Goal: Contribute content: Add original content to the website for others to see

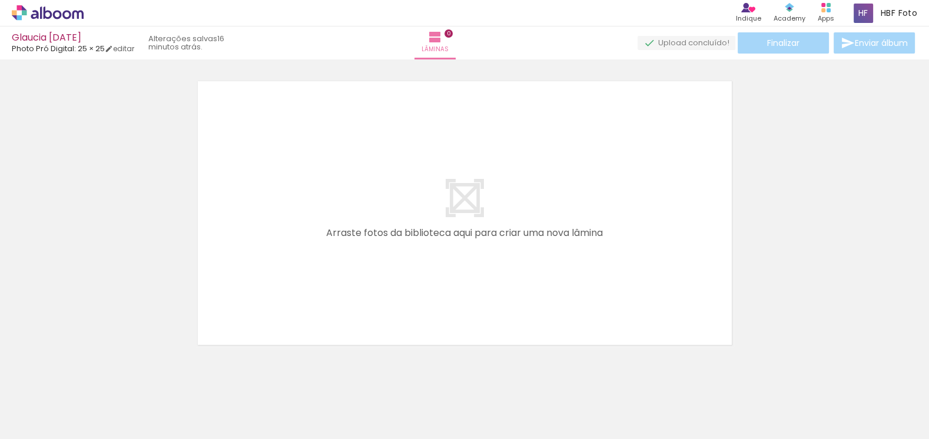
scroll to position [0, 133]
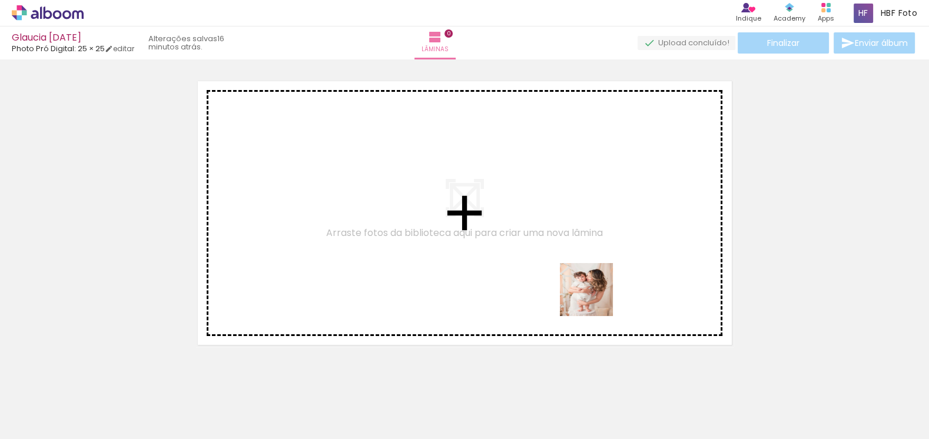
drag, startPoint x: 661, startPoint y: 365, endPoint x: 582, endPoint y: 264, distance: 128.3
click at [582, 264] on quentale-workspace at bounding box center [464, 219] width 929 height 439
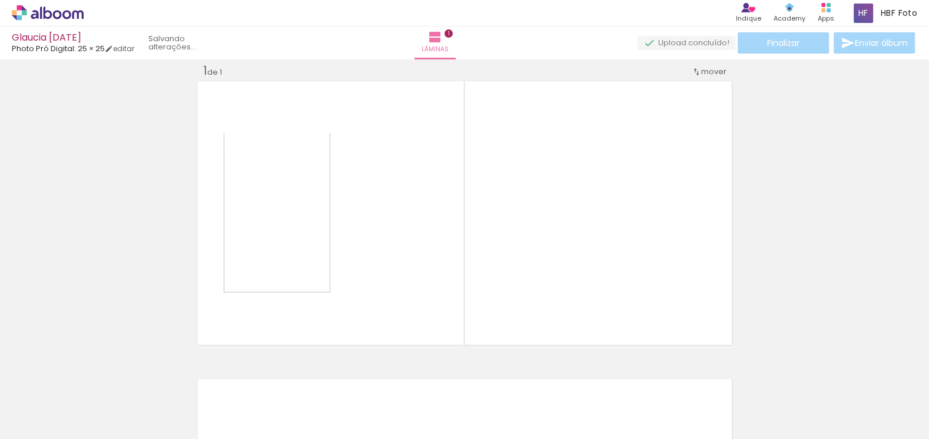
scroll to position [15, 0]
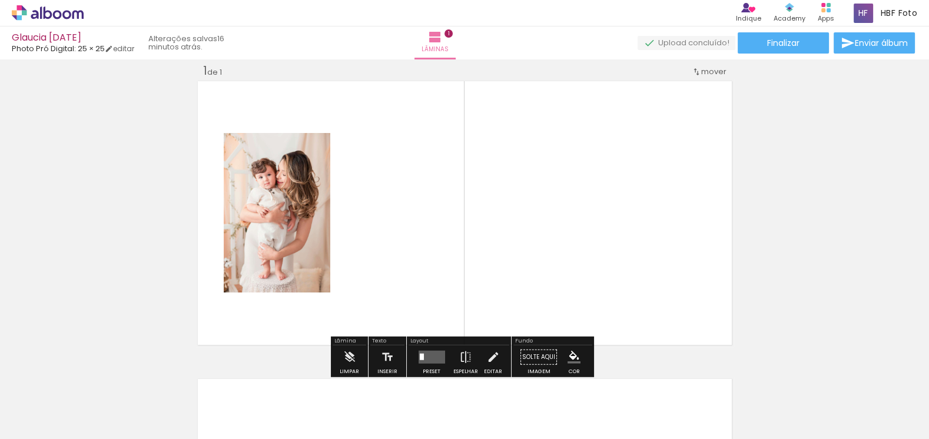
click at [439, 358] on quentale-layouter at bounding box center [431, 357] width 27 height 13
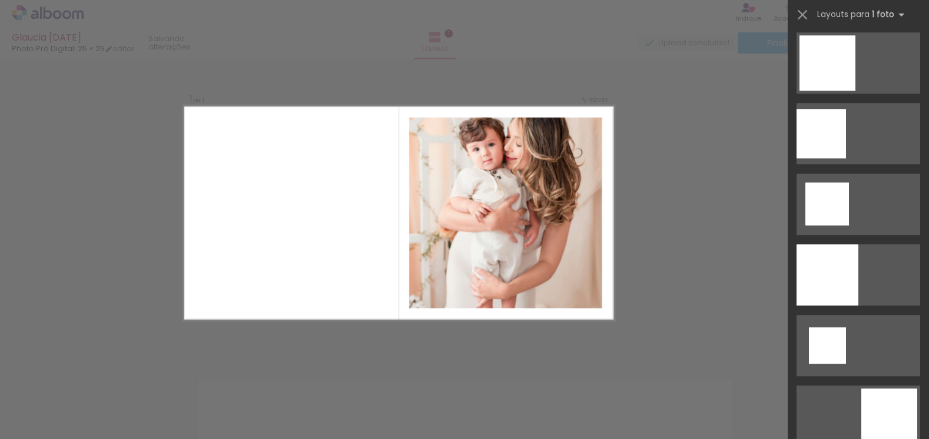
scroll to position [1284, 0]
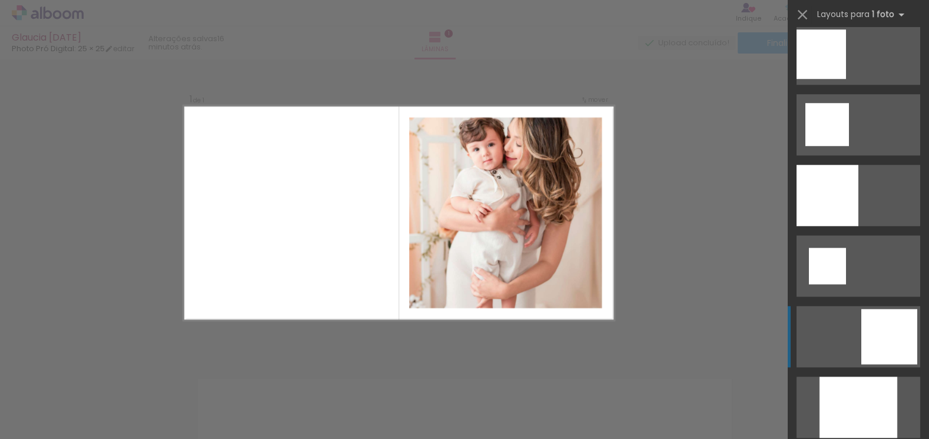
click at [873, 347] on div at bounding box center [890, 336] width 56 height 55
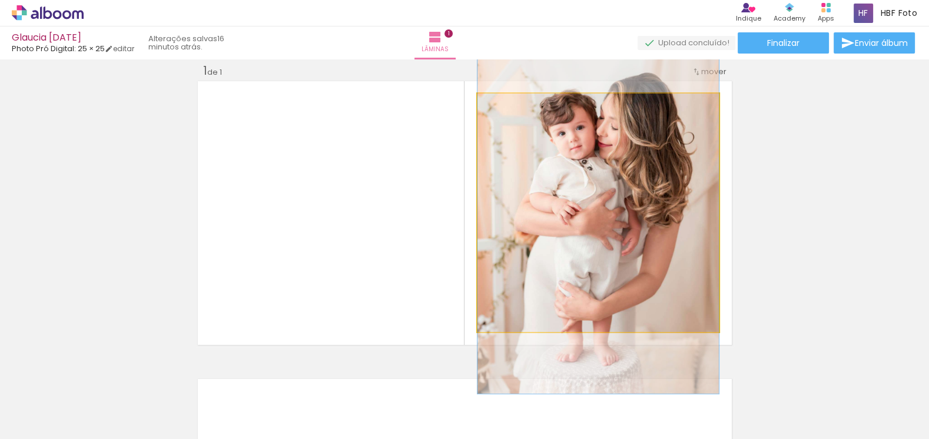
click at [605, 190] on quentale-photo at bounding box center [598, 213] width 241 height 239
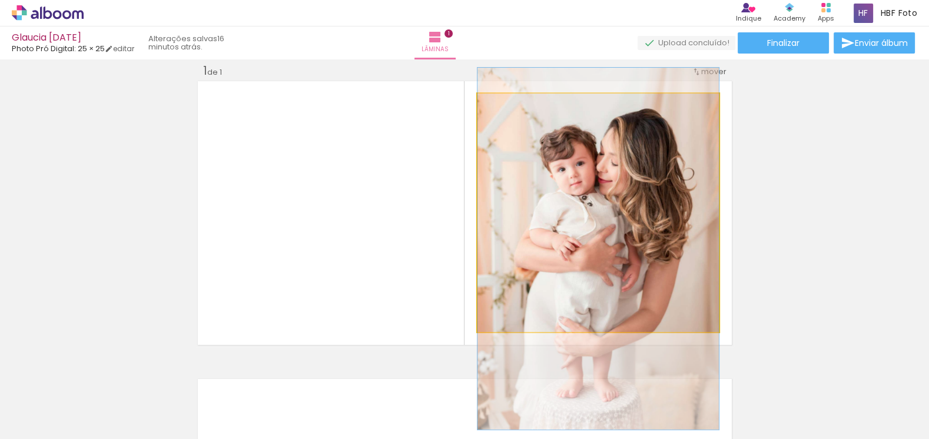
drag, startPoint x: 605, startPoint y: 190, endPoint x: 618, endPoint y: 226, distance: 37.4
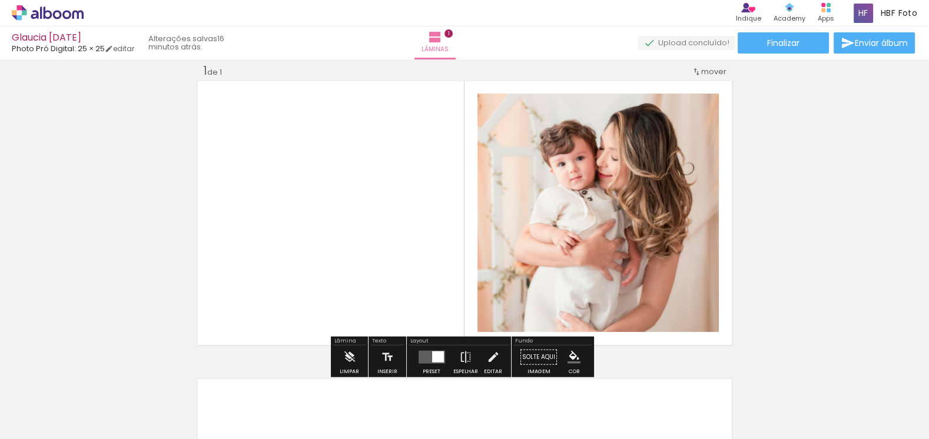
click at [794, 218] on div "Inserir lâmina 1 de 1" at bounding box center [464, 347] width 929 height 597
click at [796, 249] on div "Inserir lâmina 1 de 1" at bounding box center [464, 347] width 929 height 597
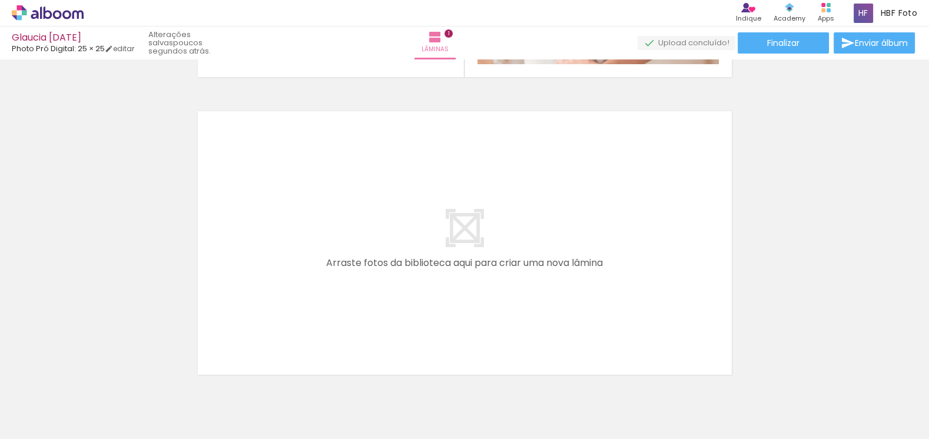
scroll to position [0, 247]
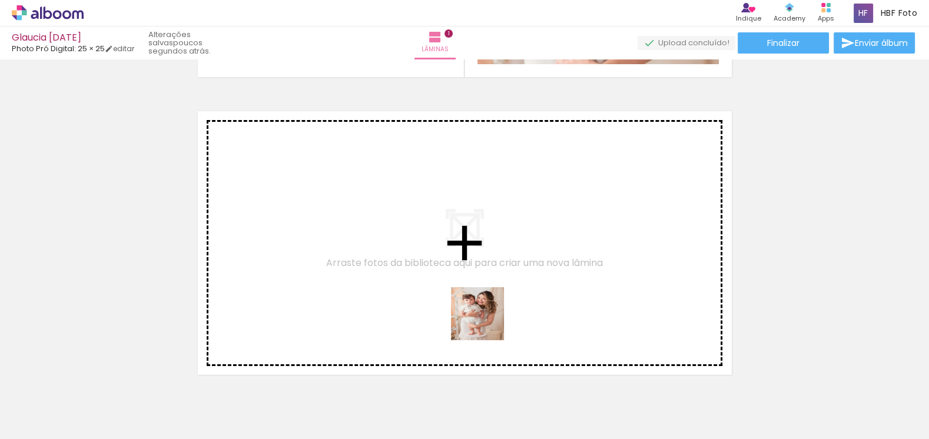
drag, startPoint x: 521, startPoint y: 411, endPoint x: 486, endPoint y: 323, distance: 94.7
click at [486, 323] on quentale-workspace at bounding box center [464, 219] width 929 height 439
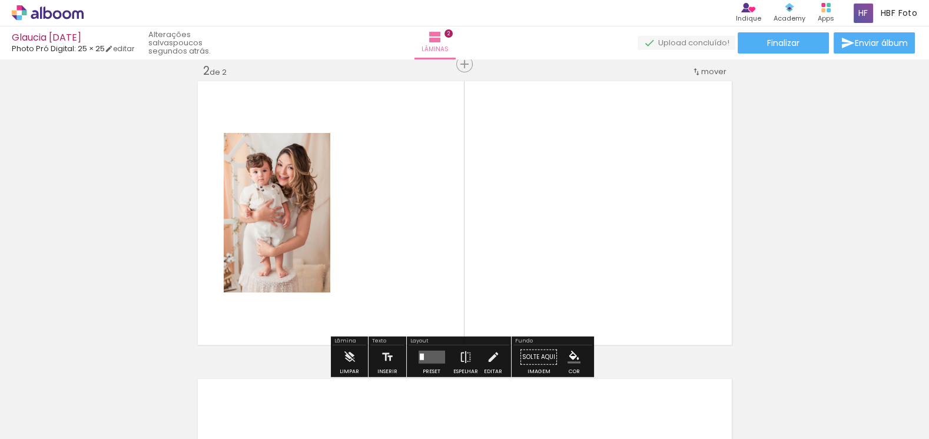
scroll to position [313, 0]
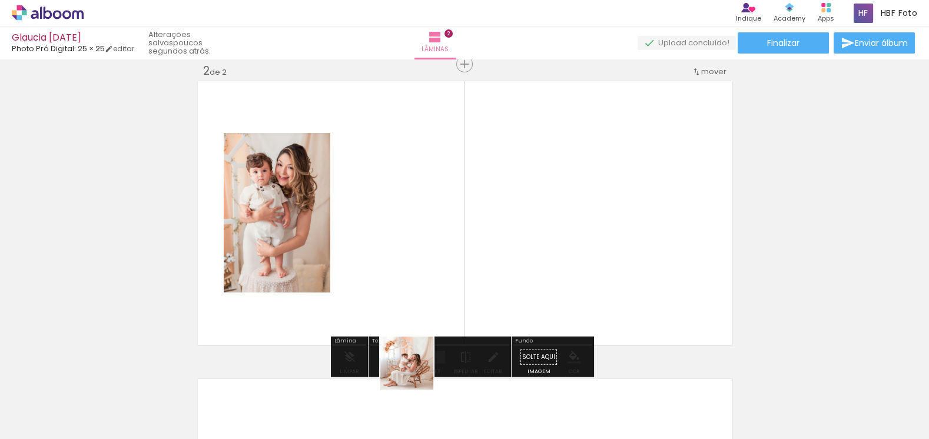
drag, startPoint x: 416, startPoint y: 372, endPoint x: 403, endPoint y: 280, distance: 92.7
click at [403, 280] on quentale-workspace at bounding box center [464, 219] width 929 height 439
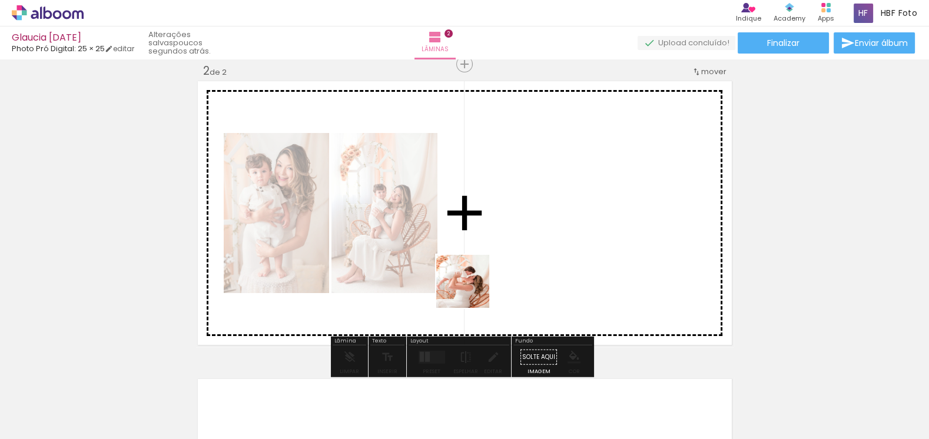
drag, startPoint x: 458, startPoint y: 404, endPoint x: 475, endPoint y: 273, distance: 132.4
click at [475, 273] on quentale-workspace at bounding box center [464, 219] width 929 height 439
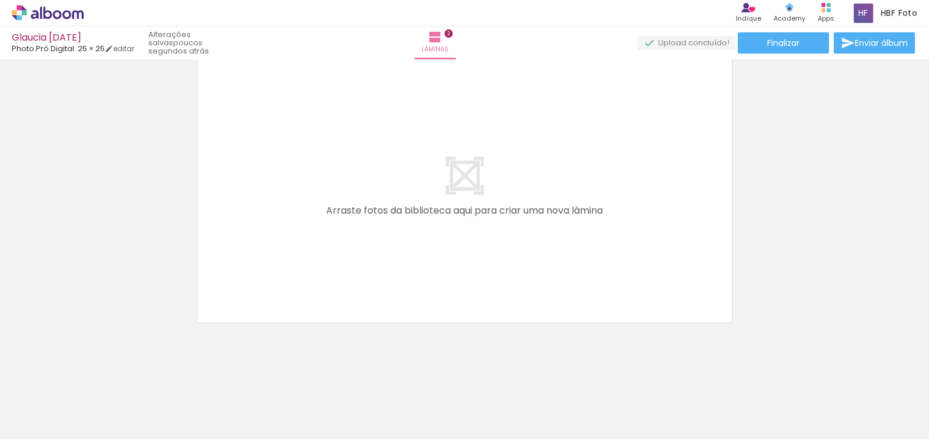
scroll to position [0, 532]
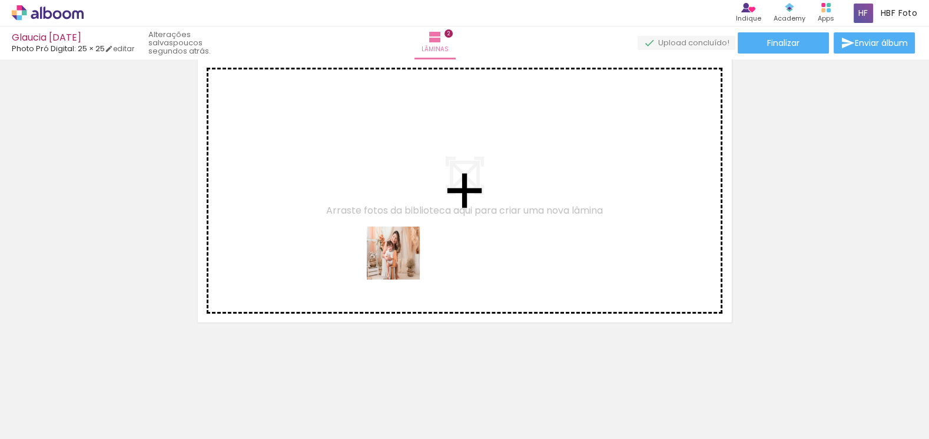
drag, startPoint x: 383, startPoint y: 412, endPoint x: 402, endPoint y: 262, distance: 150.8
click at [402, 262] on quentale-workspace at bounding box center [464, 219] width 929 height 439
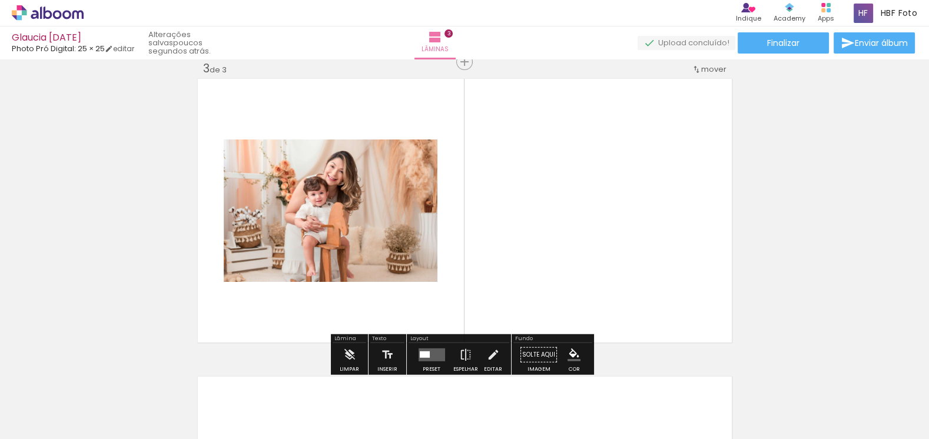
scroll to position [611, 0]
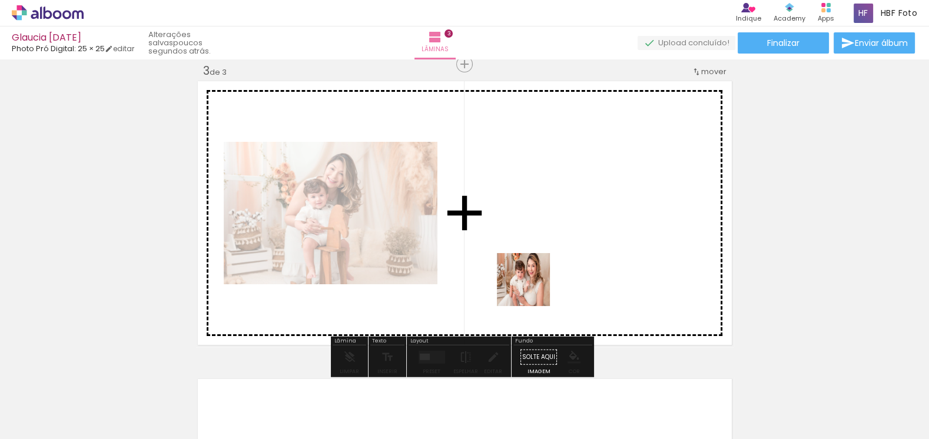
drag, startPoint x: 522, startPoint y: 409, endPoint x: 545, endPoint y: 248, distance: 162.9
click at [545, 248] on quentale-workspace at bounding box center [464, 219] width 929 height 439
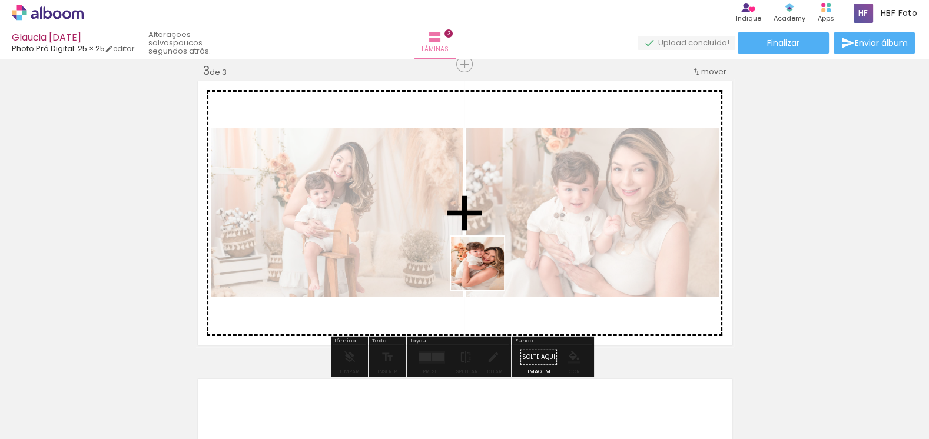
drag, startPoint x: 578, startPoint y: 422, endPoint x: 486, endPoint y: 272, distance: 175.2
click at [486, 272] on quentale-workspace at bounding box center [464, 219] width 929 height 439
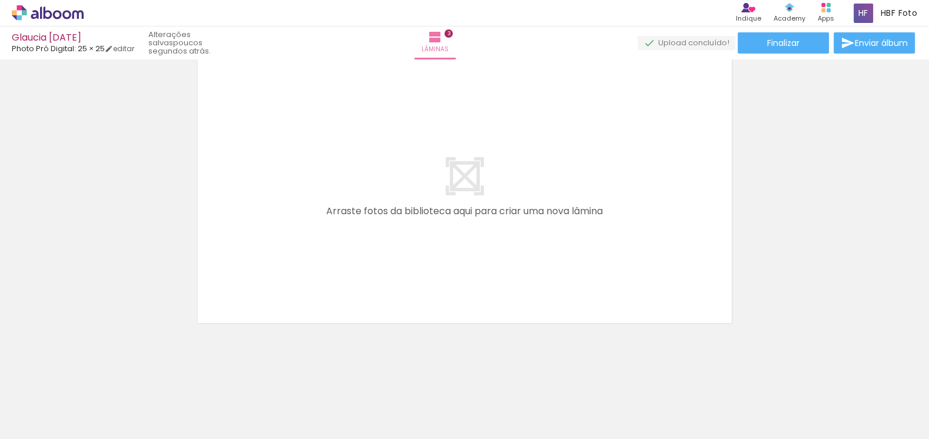
scroll to position [0, 846]
drag, startPoint x: 536, startPoint y: 409, endPoint x: 527, endPoint y: 403, distance: 10.3
click at [517, 233] on quentale-workspace at bounding box center [464, 219] width 929 height 439
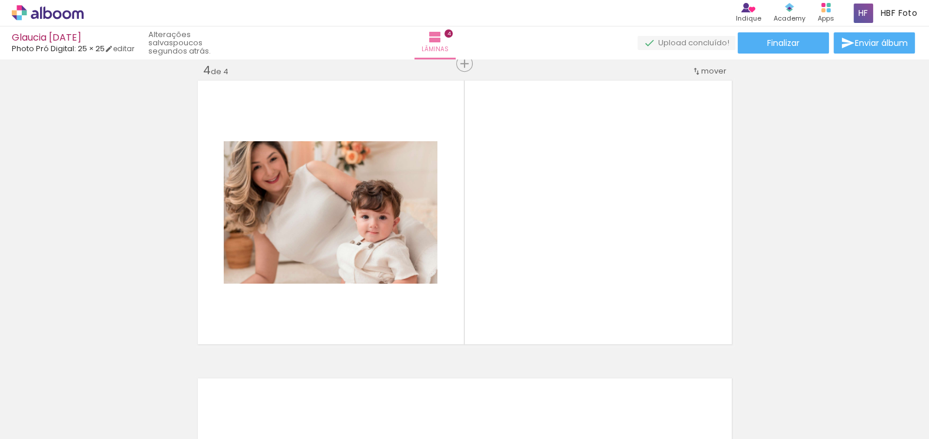
scroll to position [909, 0]
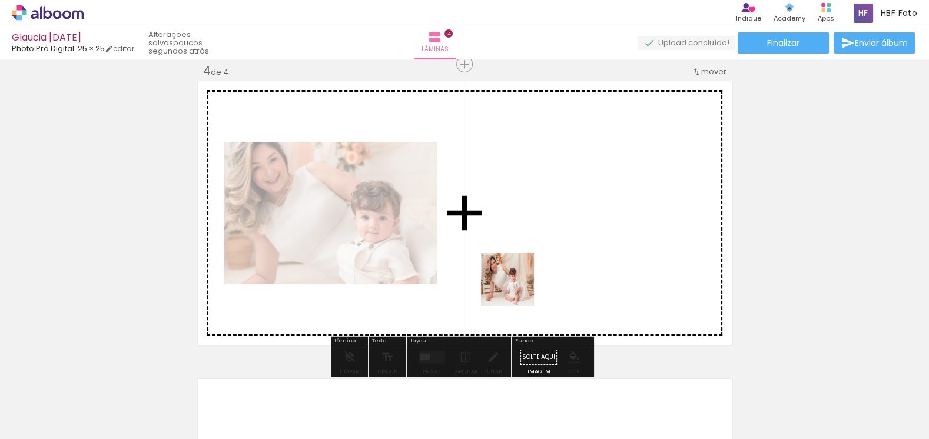
drag, startPoint x: 516, startPoint y: 289, endPoint x: 581, endPoint y: 405, distance: 133.4
click at [546, 254] on quentale-workspace at bounding box center [464, 219] width 929 height 439
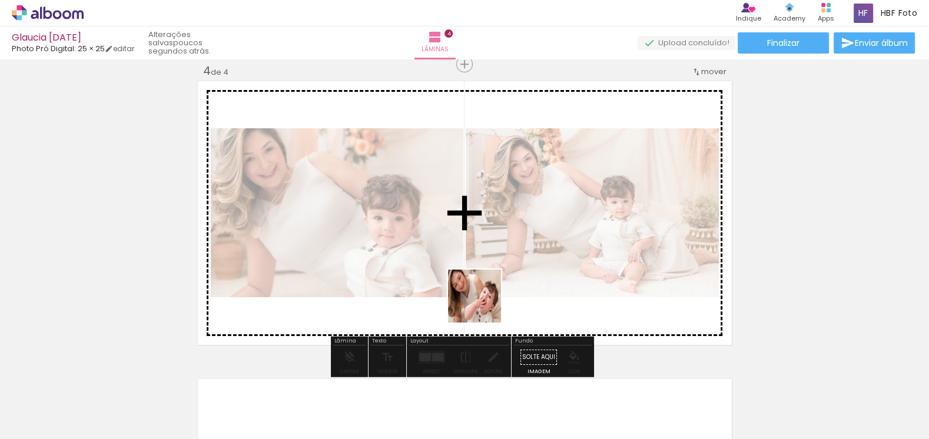
drag, startPoint x: 593, startPoint y: 409, endPoint x: 484, endPoint y: 305, distance: 151.2
click at [484, 305] on quentale-workspace at bounding box center [464, 219] width 929 height 439
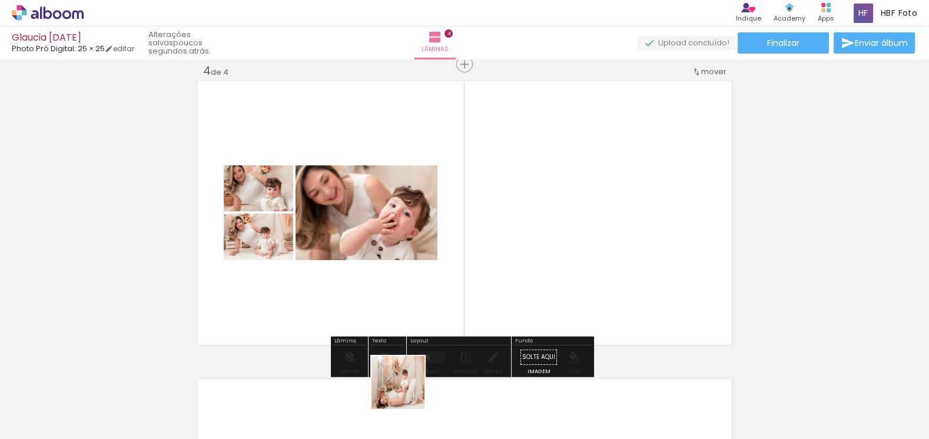
drag, startPoint x: 389, startPoint y: 406, endPoint x: 451, endPoint y: 428, distance: 65.4
click at [544, 280] on quentale-workspace at bounding box center [464, 219] width 929 height 439
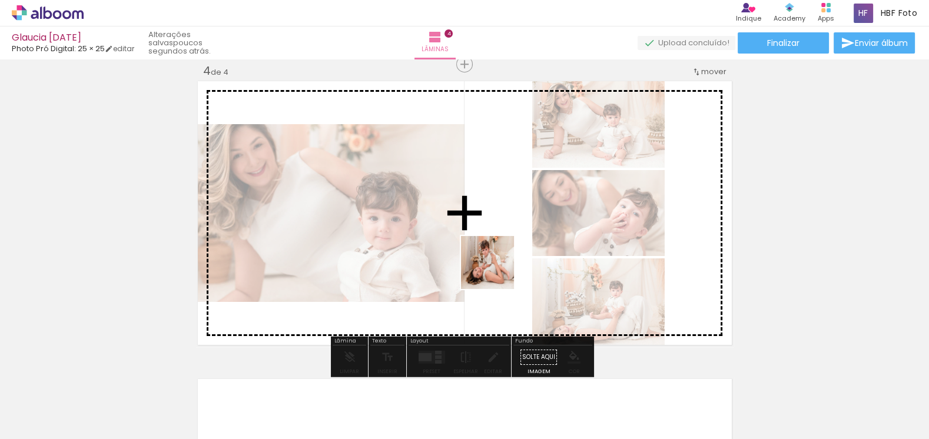
drag, startPoint x: 338, startPoint y: 393, endPoint x: 496, endPoint y: 271, distance: 199.5
click at [496, 271] on quentale-workspace at bounding box center [464, 219] width 929 height 439
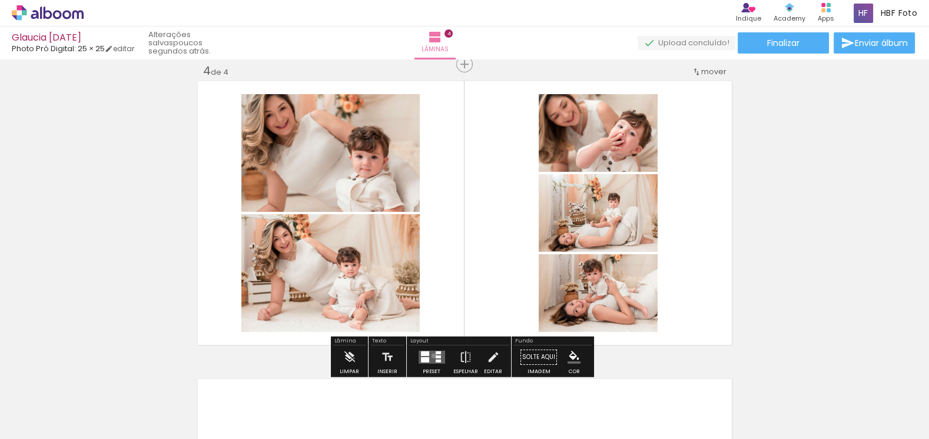
click at [431, 355] on quentale-layouter at bounding box center [431, 357] width 27 height 13
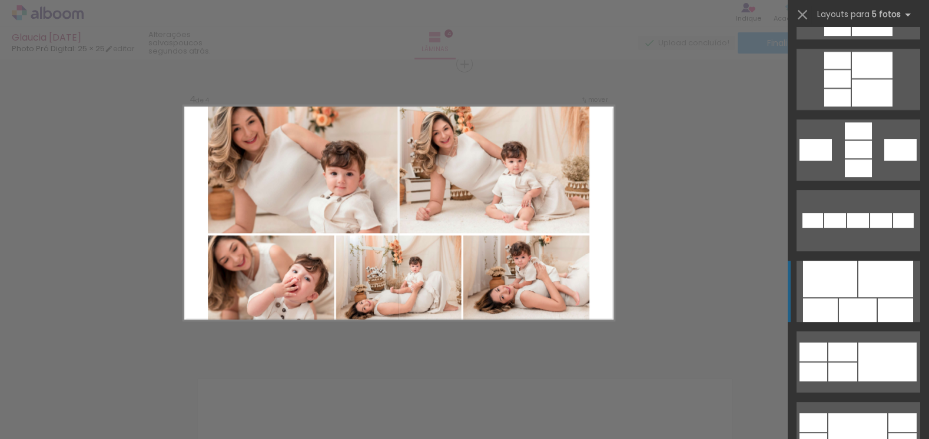
scroll to position [642, 0]
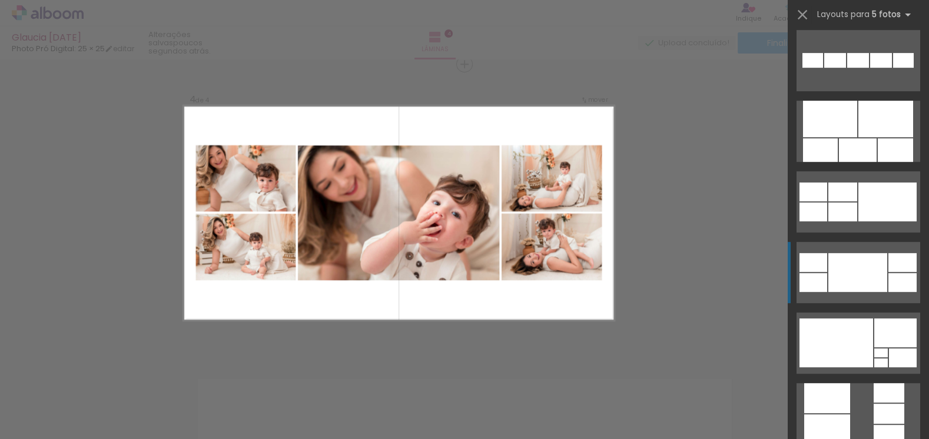
click at [836, 286] on div at bounding box center [858, 272] width 59 height 39
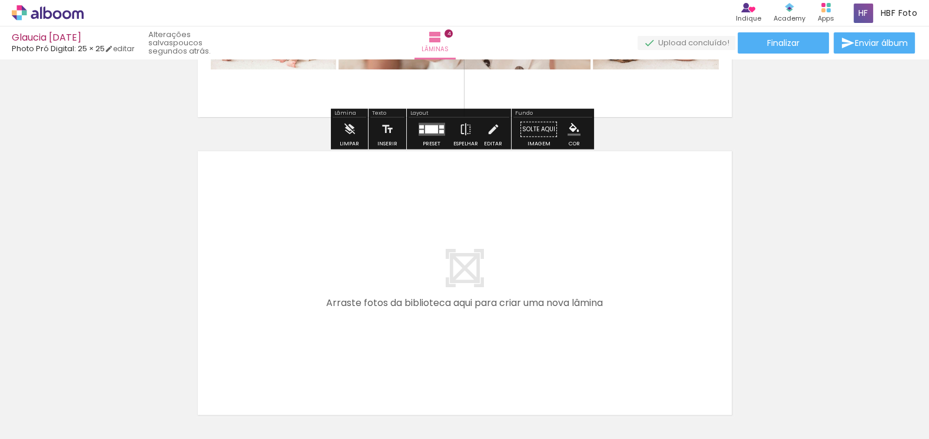
scroll to position [1177, 0]
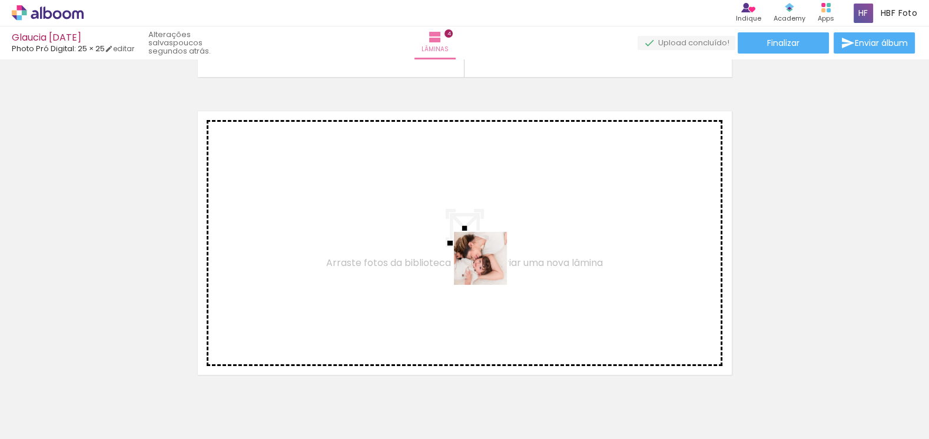
drag, startPoint x: 658, startPoint y: 417, endPoint x: 489, endPoint y: 267, distance: 225.7
click at [489, 267] on quentale-workspace at bounding box center [464, 219] width 929 height 439
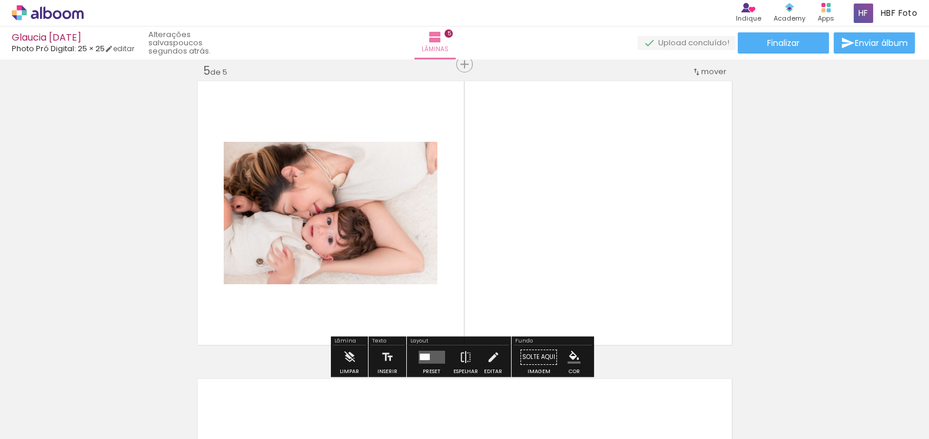
scroll to position [1207, 0]
click at [435, 356] on quentale-layouter at bounding box center [431, 357] width 27 height 13
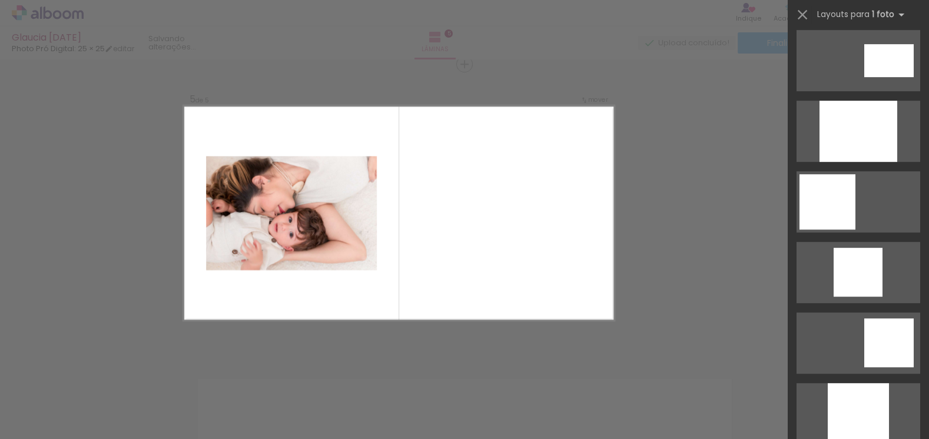
scroll to position [0, 0]
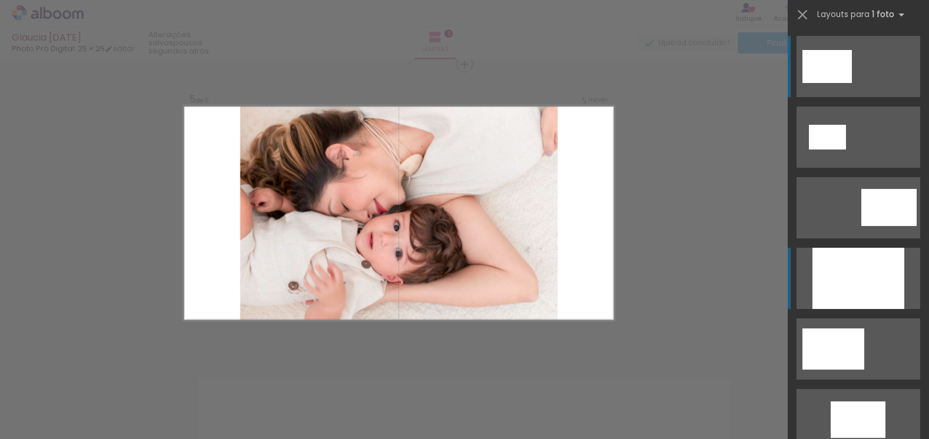
click at [867, 273] on div at bounding box center [859, 278] width 92 height 61
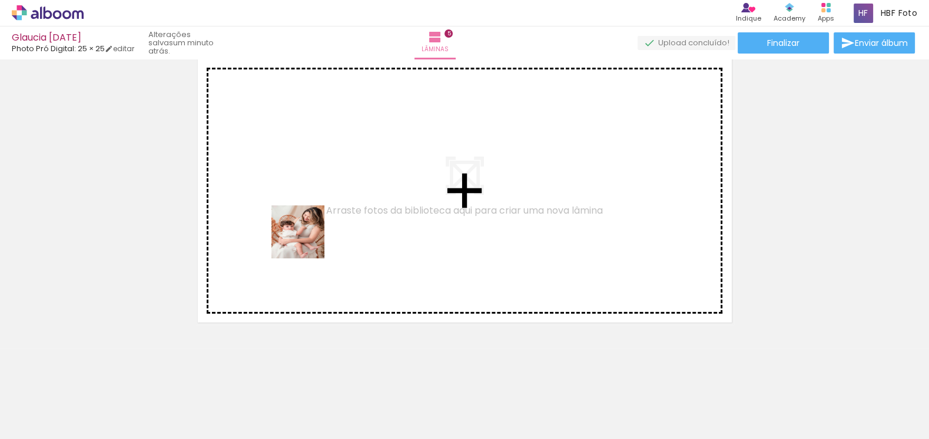
drag, startPoint x: 146, startPoint y: 399, endPoint x: 289, endPoint y: 332, distance: 157.8
click at [309, 237] on quentale-workspace at bounding box center [464, 219] width 929 height 439
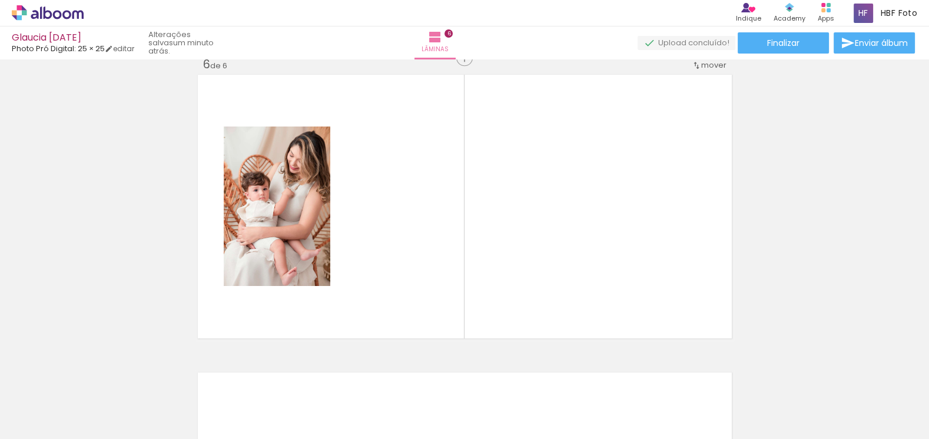
scroll to position [1505, 0]
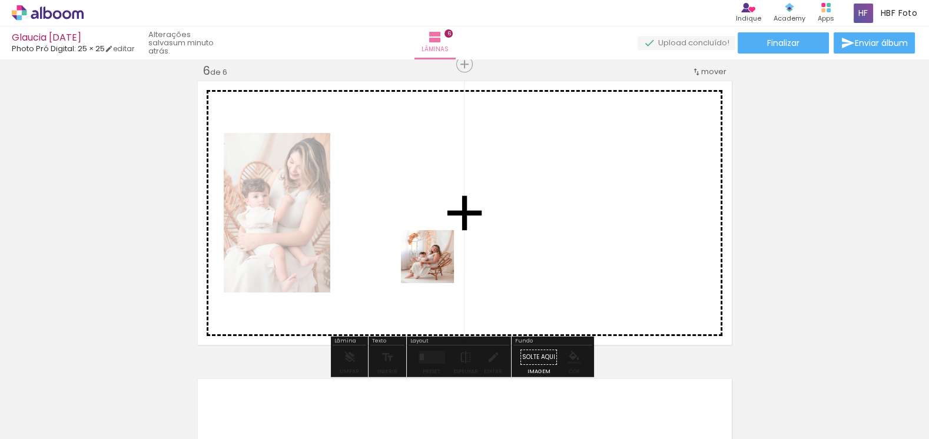
drag, startPoint x: 208, startPoint y: 404, endPoint x: 436, endPoint y: 266, distance: 267.1
click at [436, 266] on quentale-workspace at bounding box center [464, 219] width 929 height 439
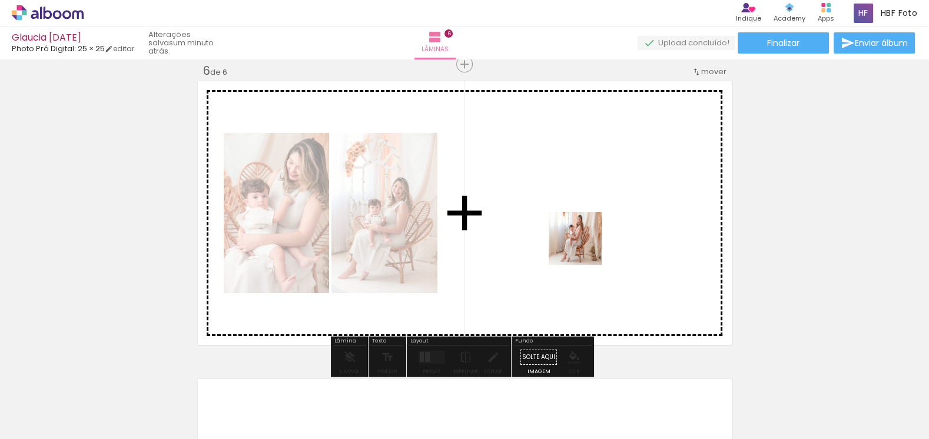
drag, startPoint x: 271, startPoint y: 425, endPoint x: 528, endPoint y: 362, distance: 265.1
click at [585, 244] on quentale-workspace at bounding box center [464, 219] width 929 height 439
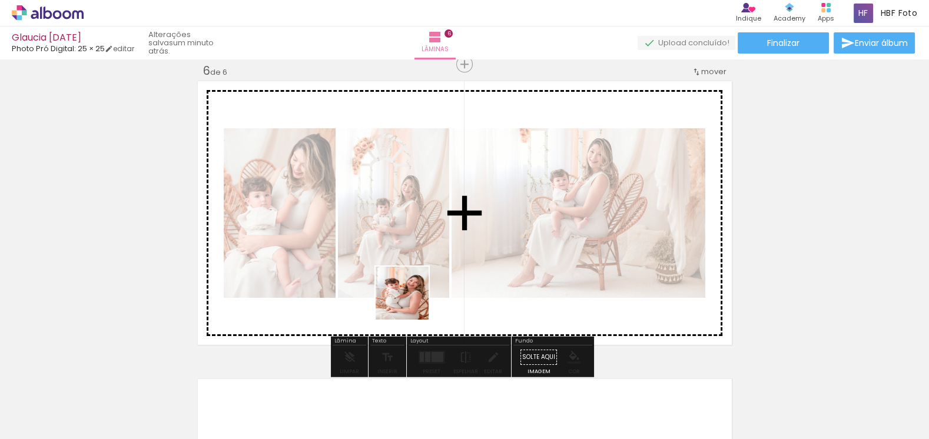
drag, startPoint x: 337, startPoint y: 416, endPoint x: 411, endPoint y: 302, distance: 135.7
click at [411, 302] on quentale-workspace at bounding box center [464, 219] width 929 height 439
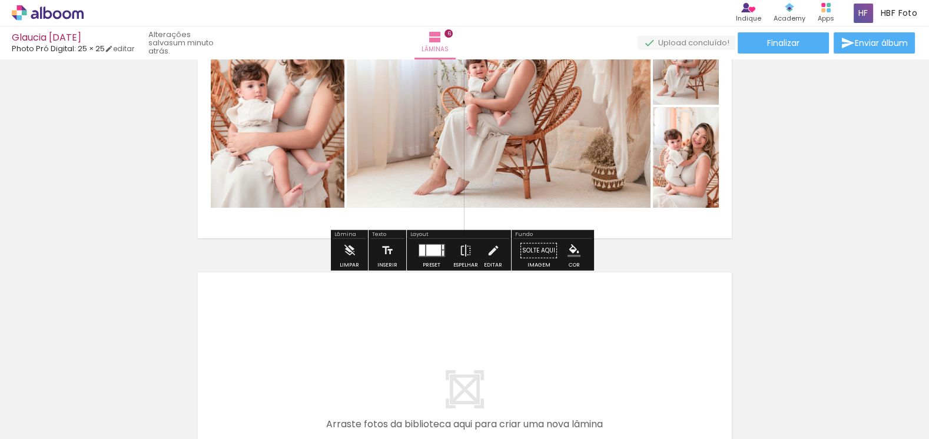
scroll to position [1612, 0]
click at [437, 249] on div at bounding box center [433, 249] width 15 height 11
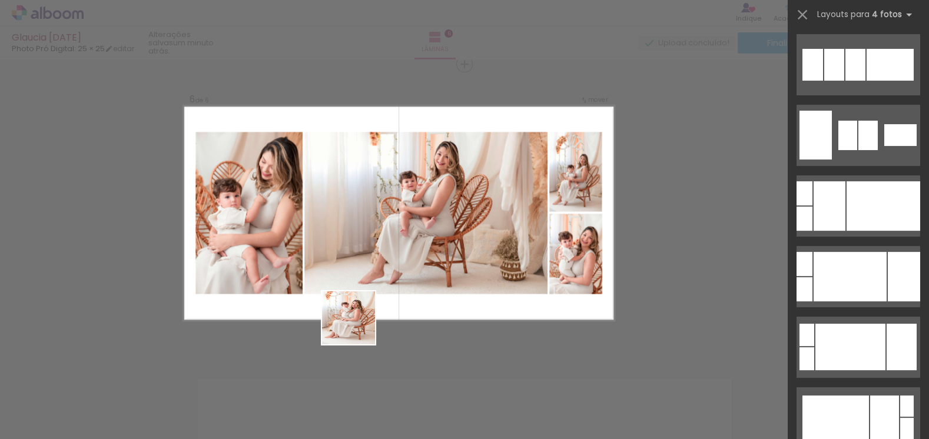
scroll to position [0, 0]
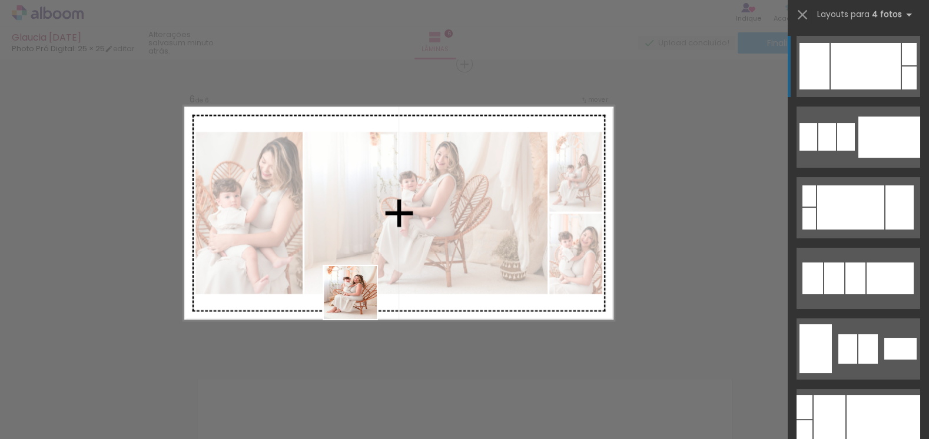
drag, startPoint x: 391, startPoint y: 412, endPoint x: 359, endPoint y: 302, distance: 115.2
click at [359, 302] on quentale-workspace at bounding box center [464, 219] width 929 height 439
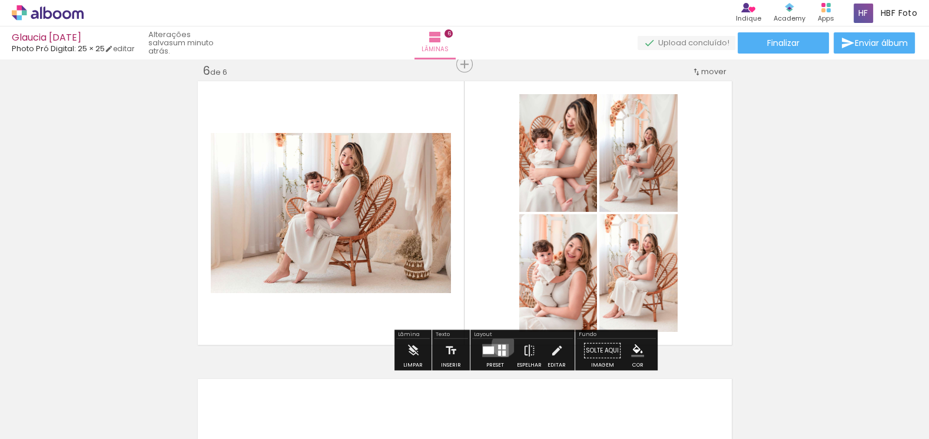
click at [502, 345] on div at bounding box center [504, 347] width 4 height 5
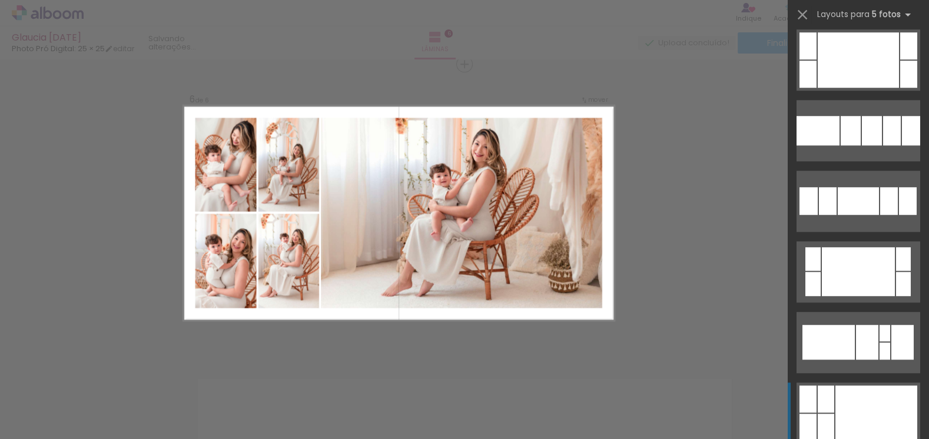
scroll to position [1017, 0]
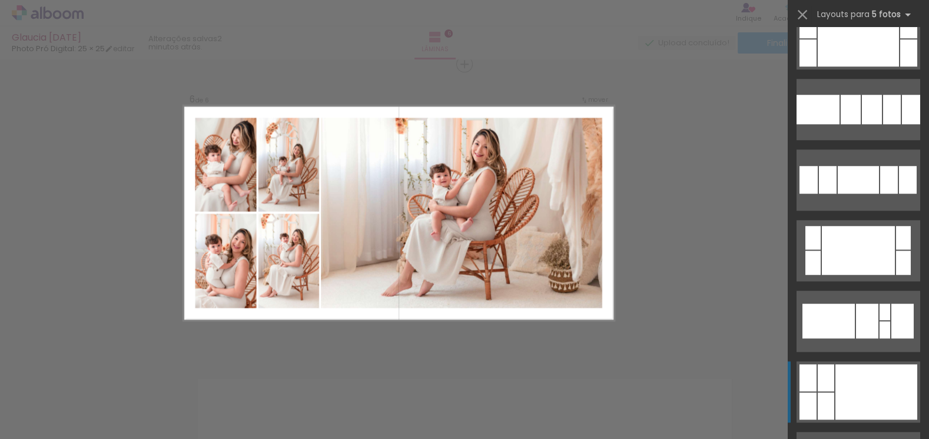
click at [853, 383] on div at bounding box center [877, 392] width 82 height 55
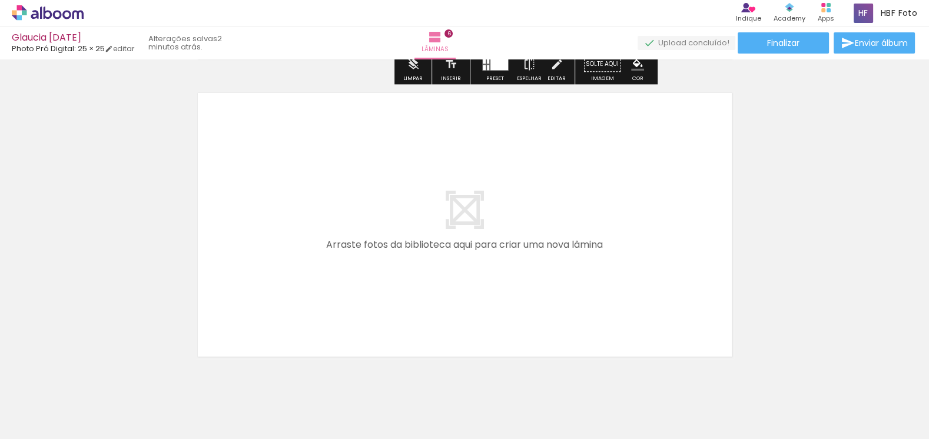
scroll to position [1825, 0]
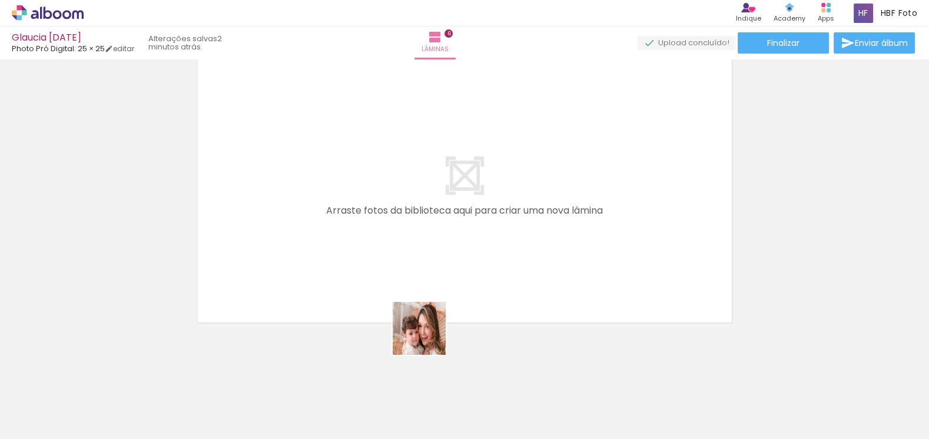
drag, startPoint x: 475, startPoint y: 381, endPoint x: 337, endPoint y: 255, distance: 186.7
click at [337, 255] on quentale-workspace at bounding box center [464, 219] width 929 height 439
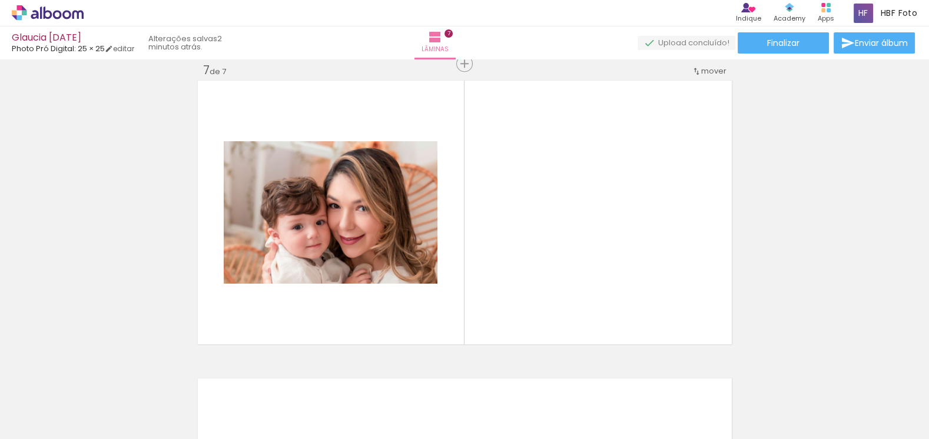
scroll to position [1803, 0]
drag, startPoint x: 475, startPoint y: 410, endPoint x: 554, endPoint y: 390, distance: 81.3
click at [531, 275] on quentale-workspace at bounding box center [464, 219] width 929 height 439
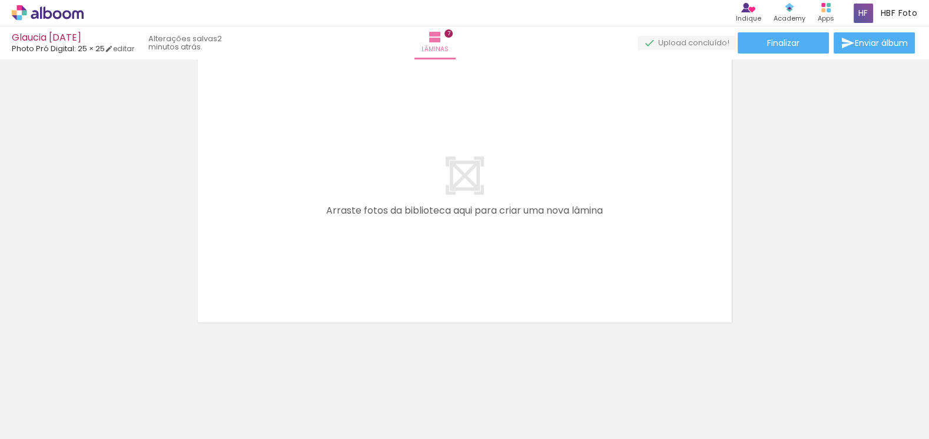
scroll to position [0, 771]
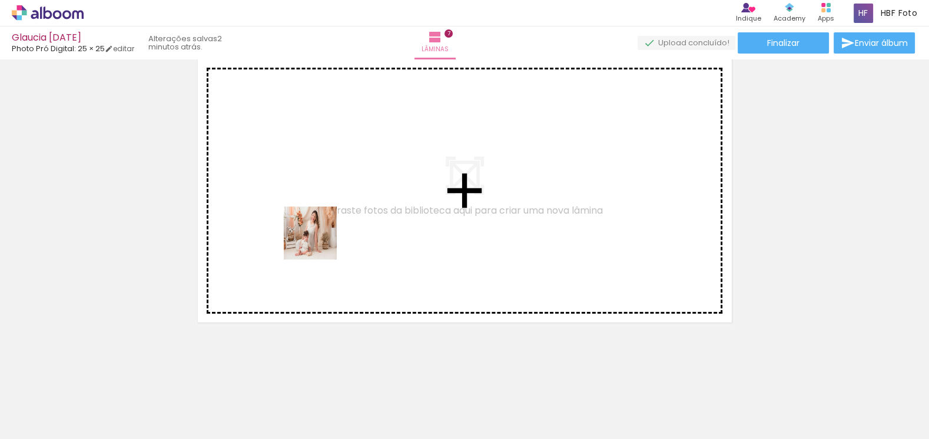
drag, startPoint x: 224, startPoint y: 408, endPoint x: 371, endPoint y: 254, distance: 213.3
click at [319, 237] on quentale-workspace at bounding box center [464, 219] width 929 height 439
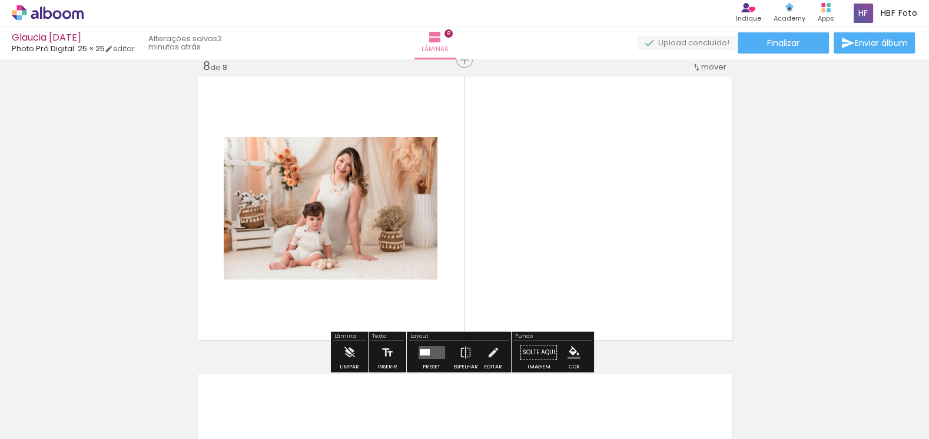
scroll to position [2101, 0]
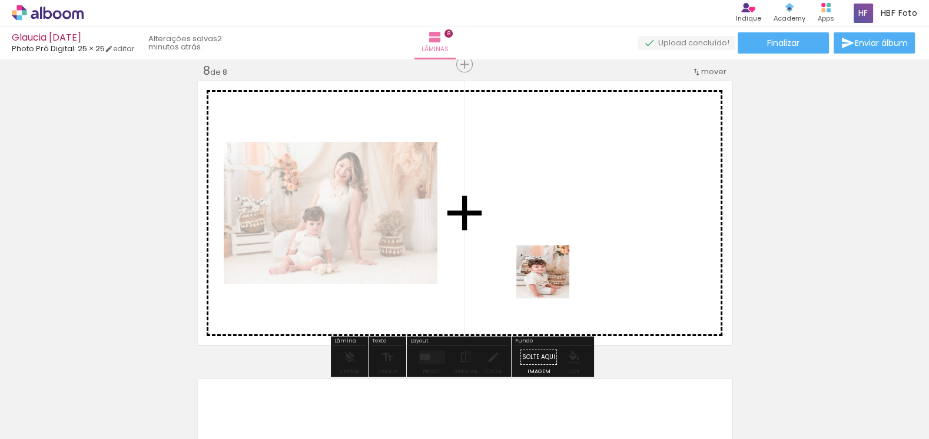
drag, startPoint x: 816, startPoint y: 413, endPoint x: 552, endPoint y: 281, distance: 295.8
click at [552, 281] on quentale-workspace at bounding box center [464, 219] width 929 height 439
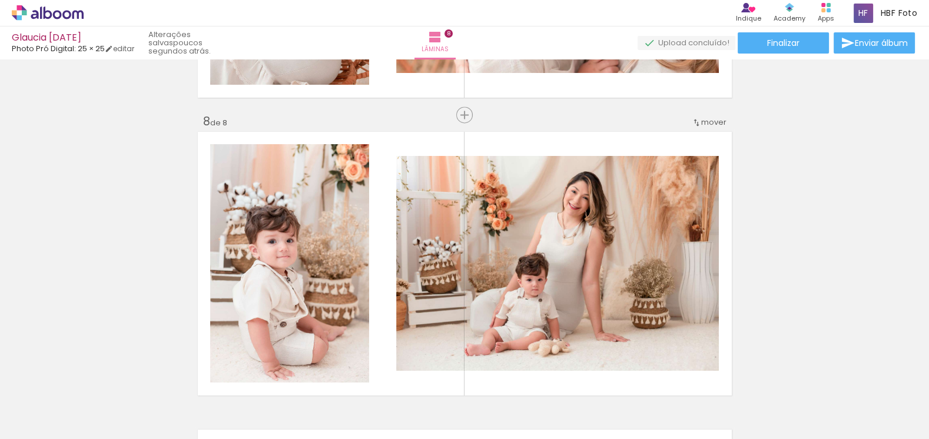
scroll to position [2046, 0]
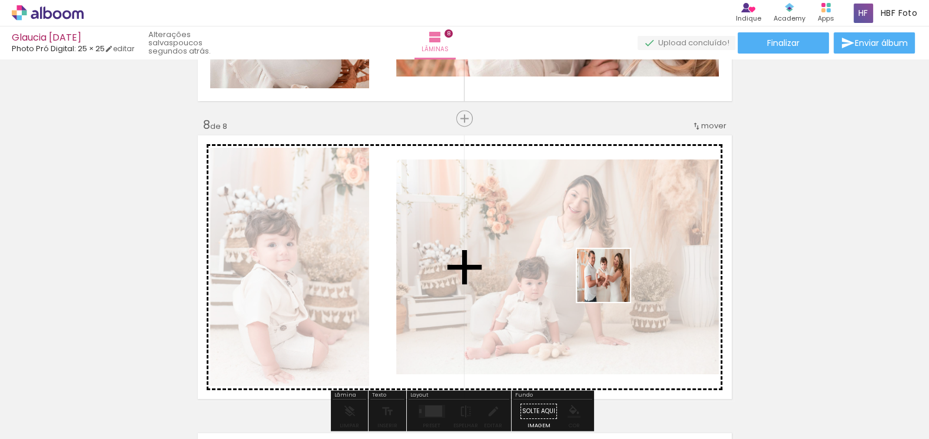
drag, startPoint x: 633, startPoint y: 422, endPoint x: 612, endPoint y: 284, distance: 139.3
click at [612, 284] on quentale-workspace at bounding box center [464, 219] width 929 height 439
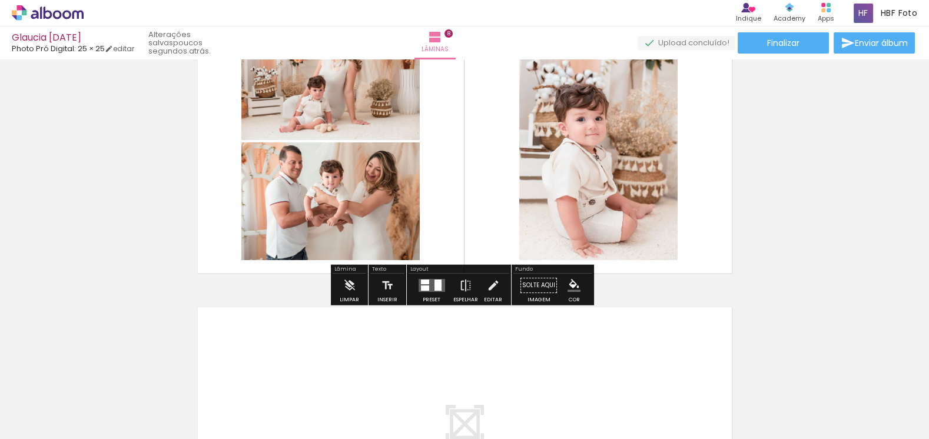
scroll to position [2207, 0]
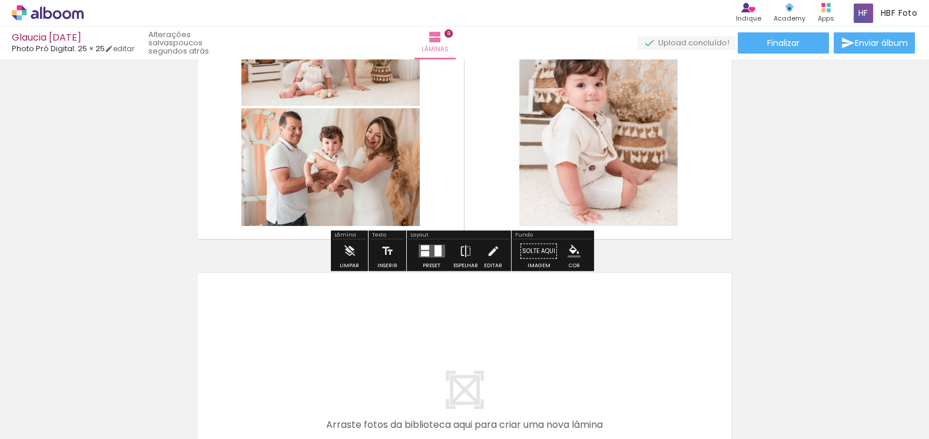
click at [426, 252] on quentale-layouter at bounding box center [431, 251] width 27 height 13
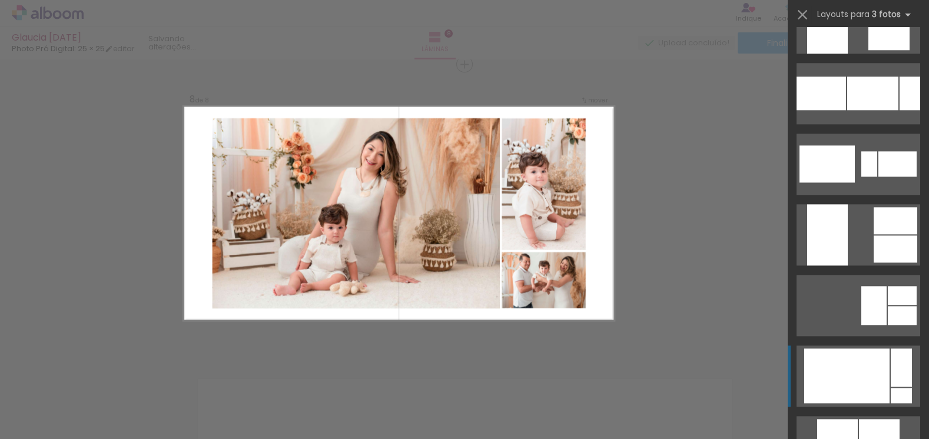
scroll to position [1552, 0]
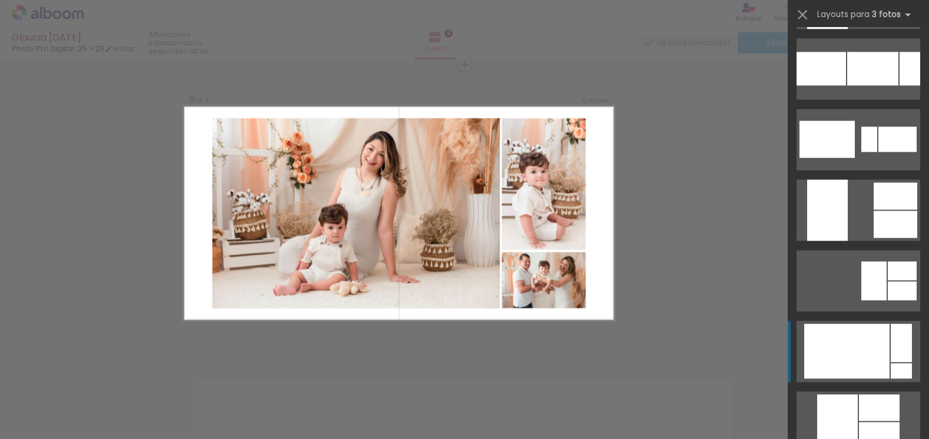
click at [847, 356] on div at bounding box center [846, 351] width 85 height 55
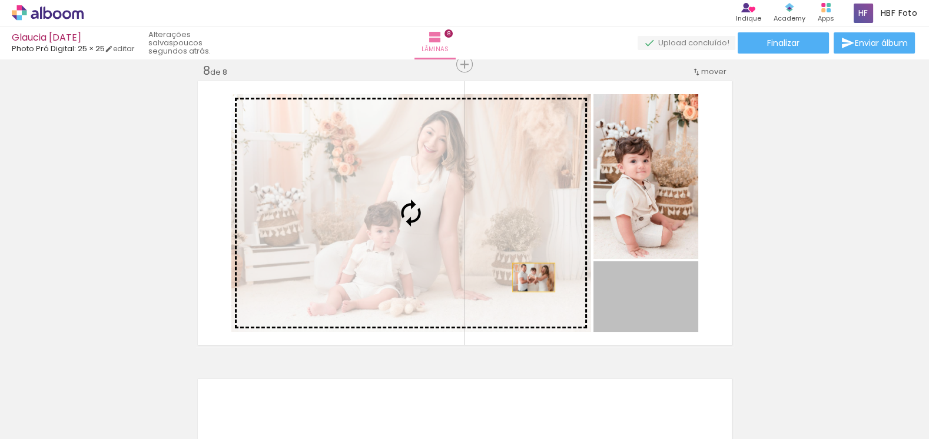
drag, startPoint x: 567, startPoint y: 292, endPoint x: 479, endPoint y: 256, distance: 94.6
click at [0, 0] on slot at bounding box center [0, 0] width 0 height 0
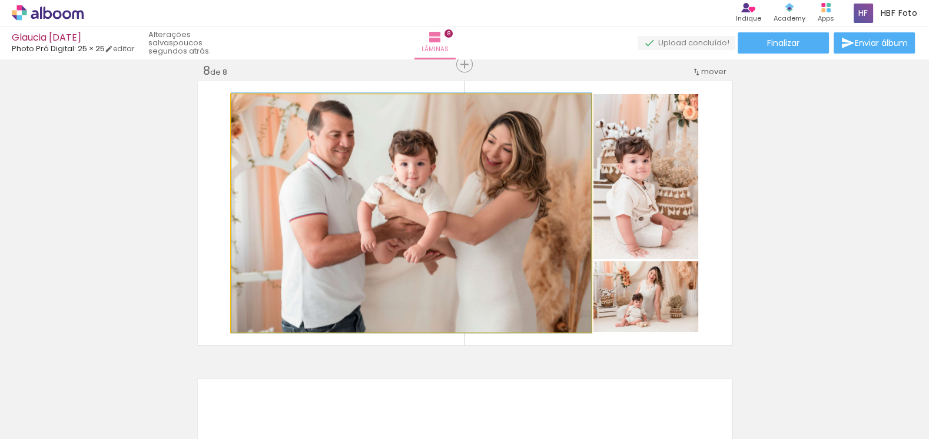
click at [479, 267] on quentale-photo at bounding box center [411, 213] width 360 height 238
drag, startPoint x: 522, startPoint y: 251, endPoint x: 516, endPoint y: 263, distance: 12.9
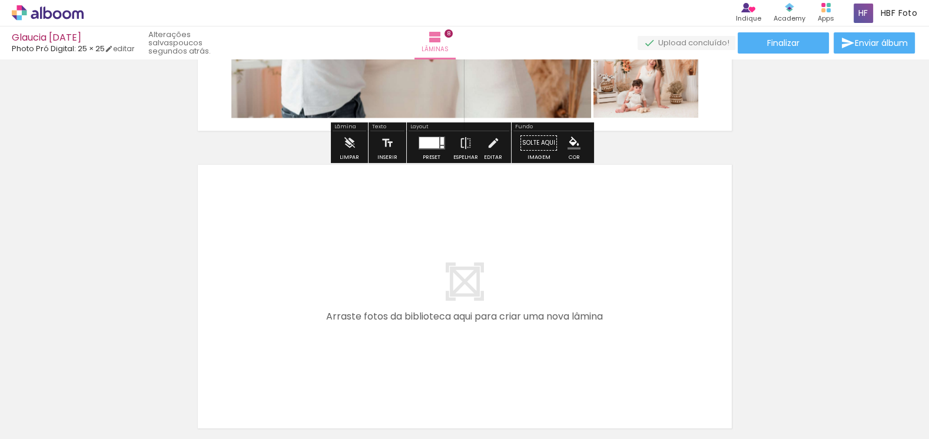
scroll to position [2421, 0]
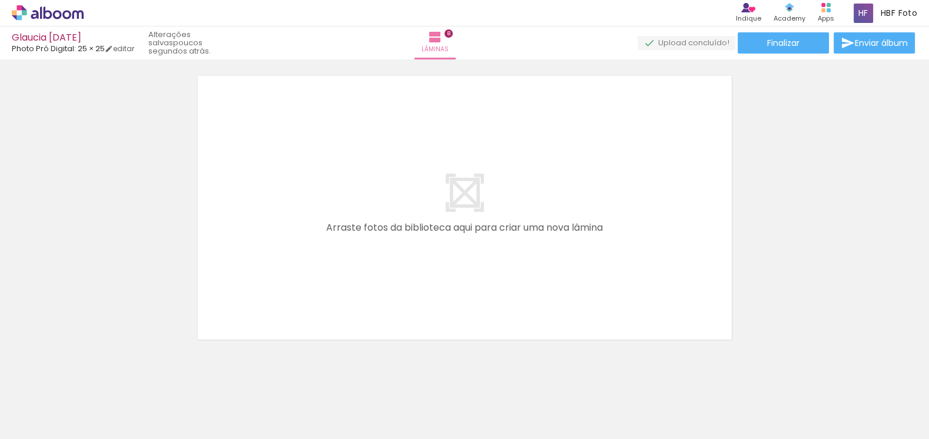
scroll to position [2421, 0]
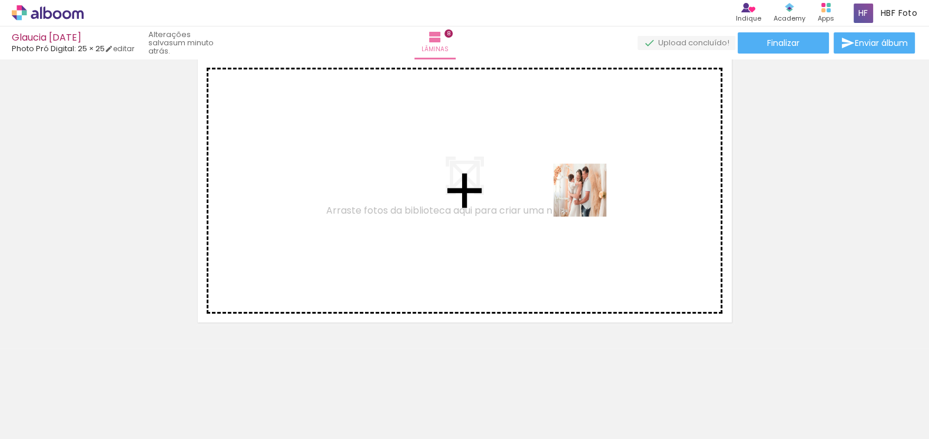
drag, startPoint x: 622, startPoint y: 244, endPoint x: 589, endPoint y: 199, distance: 55.9
click at [589, 199] on quentale-workspace at bounding box center [464, 219] width 929 height 439
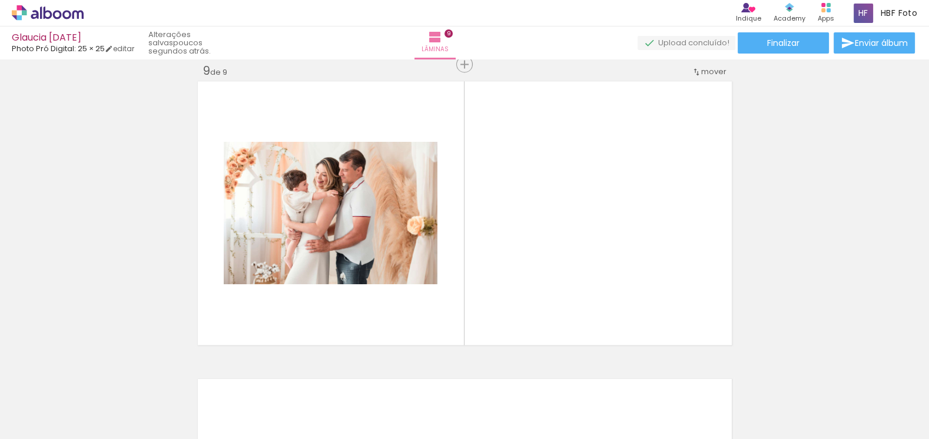
scroll to position [2399, 0]
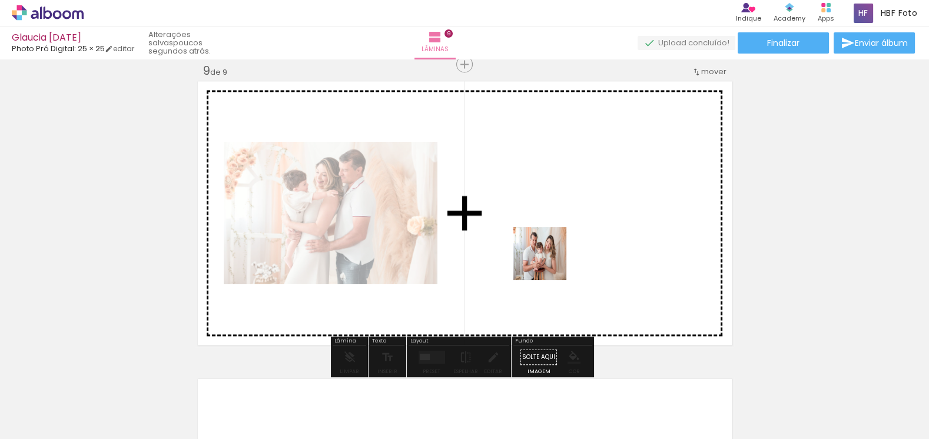
drag, startPoint x: 817, startPoint y: 399, endPoint x: 549, endPoint y: 263, distance: 301.3
click at [549, 263] on quentale-workspace at bounding box center [464, 219] width 929 height 439
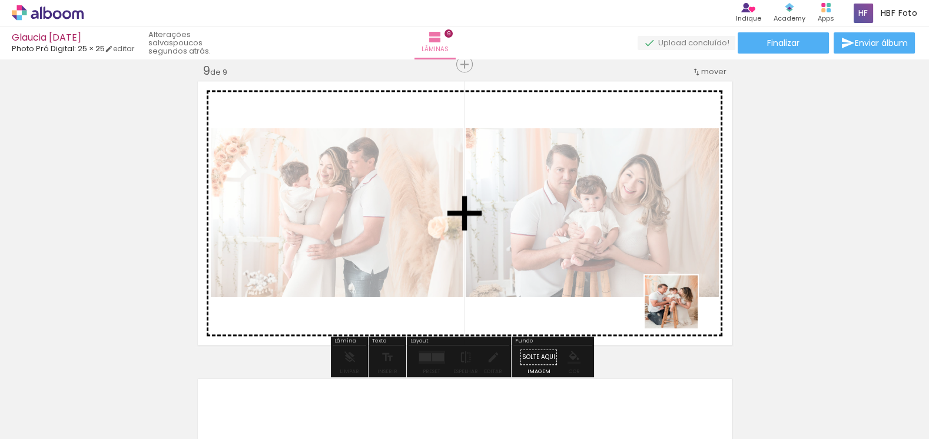
drag, startPoint x: 903, startPoint y: 406, endPoint x: 680, endPoint y: 311, distance: 242.5
click at [680, 311] on quentale-workspace at bounding box center [464, 219] width 929 height 439
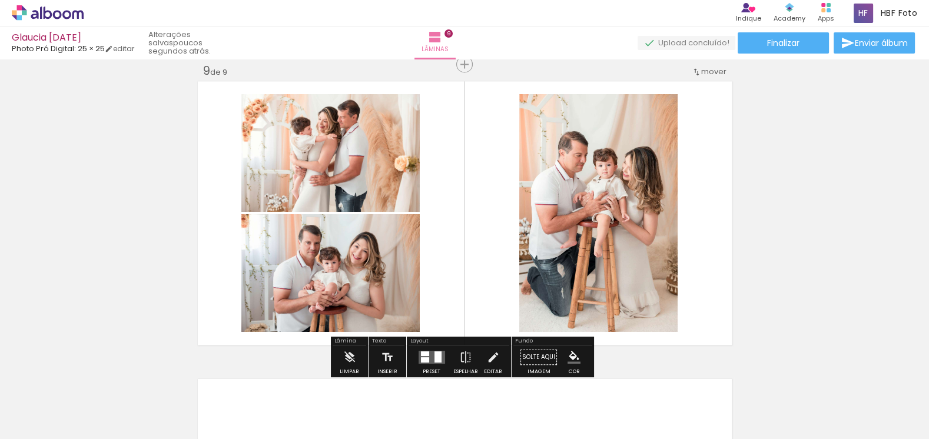
click at [425, 355] on div at bounding box center [424, 354] width 8 height 5
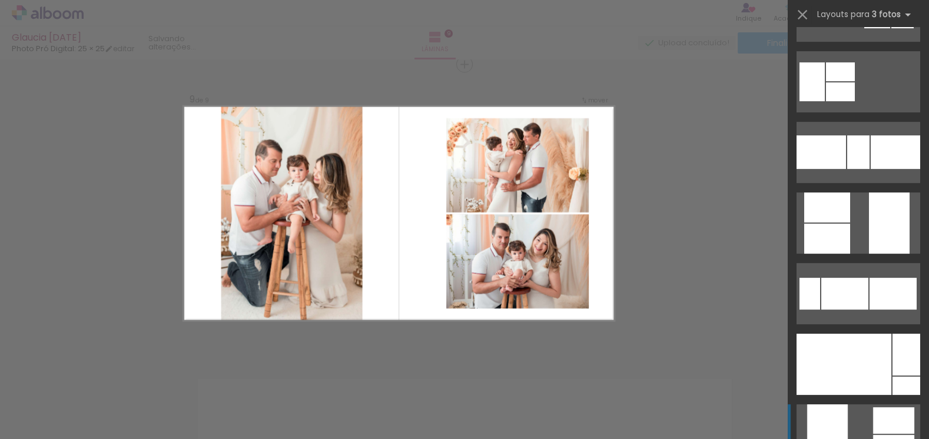
scroll to position [482, 0]
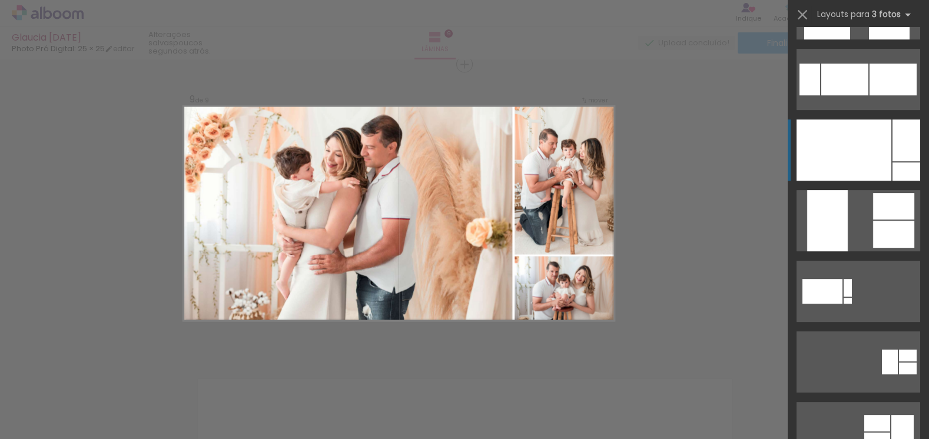
click at [868, 160] on div at bounding box center [844, 150] width 95 height 61
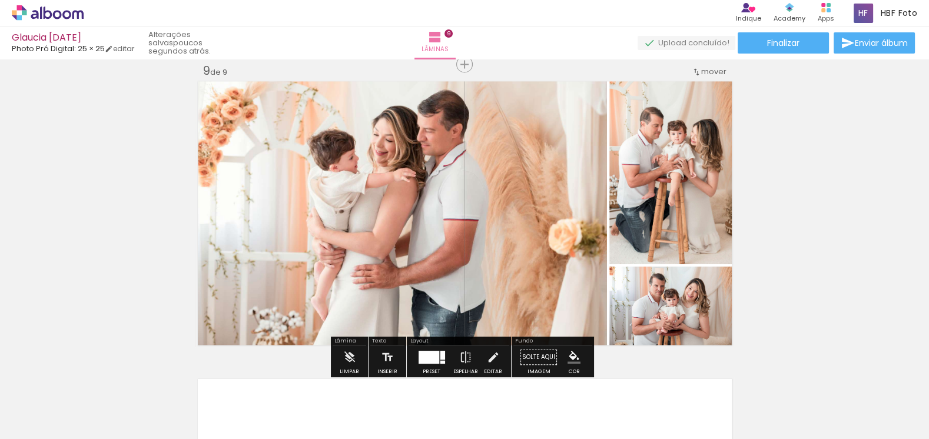
click at [408, 238] on quentale-photo at bounding box center [402, 213] width 412 height 269
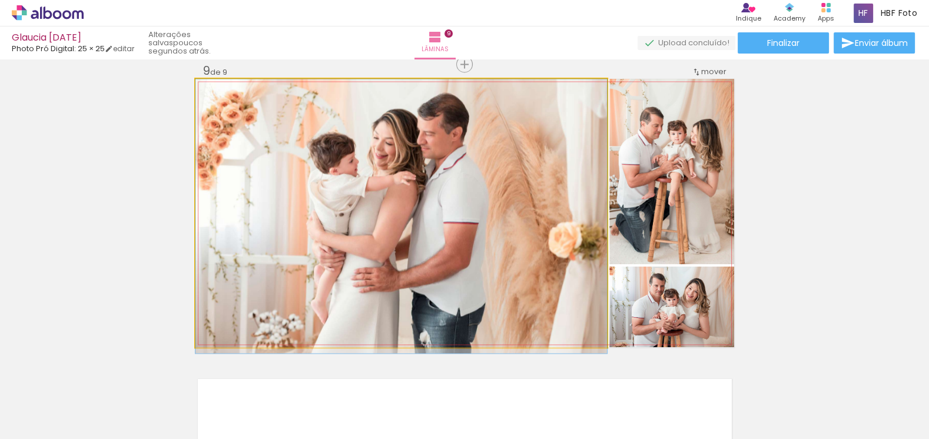
drag, startPoint x: 433, startPoint y: 218, endPoint x: 432, endPoint y: 229, distance: 10.0
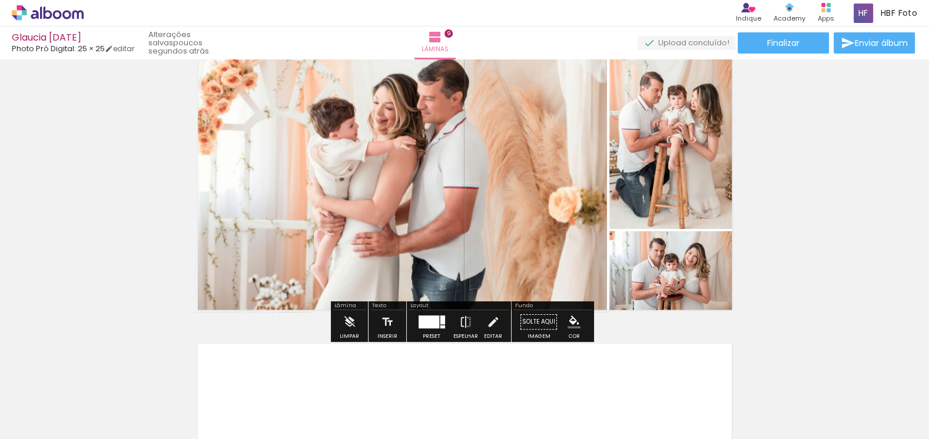
scroll to position [2451, 0]
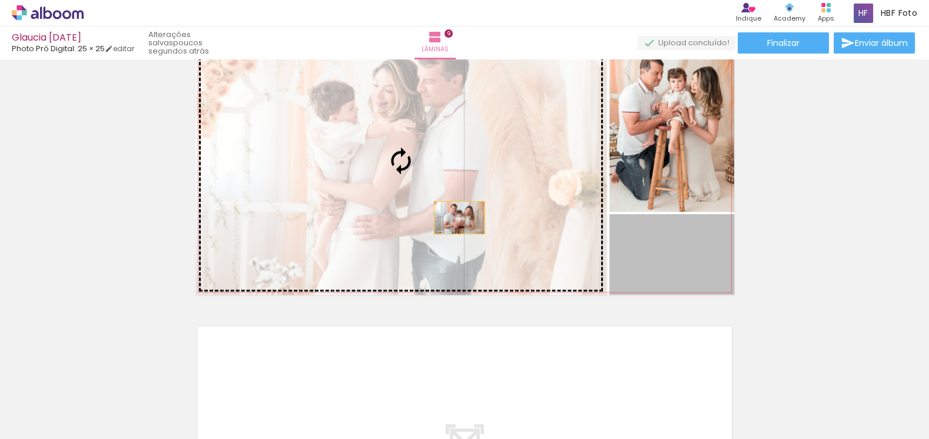
drag, startPoint x: 671, startPoint y: 271, endPoint x: 455, endPoint y: 217, distance: 222.1
click at [0, 0] on slot at bounding box center [0, 0] width 0 height 0
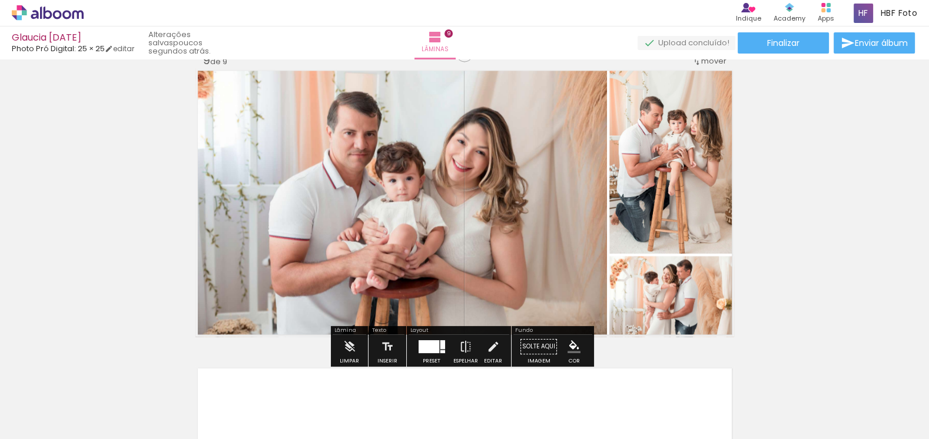
scroll to position [2344, 0]
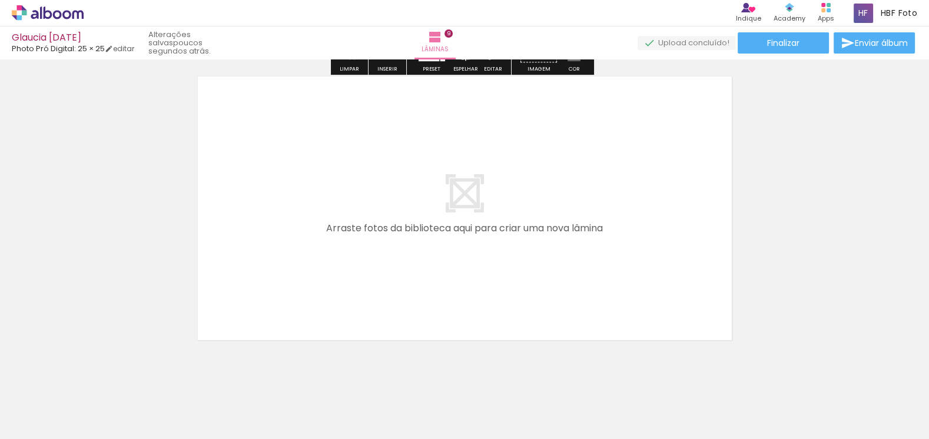
scroll to position [2719, 0]
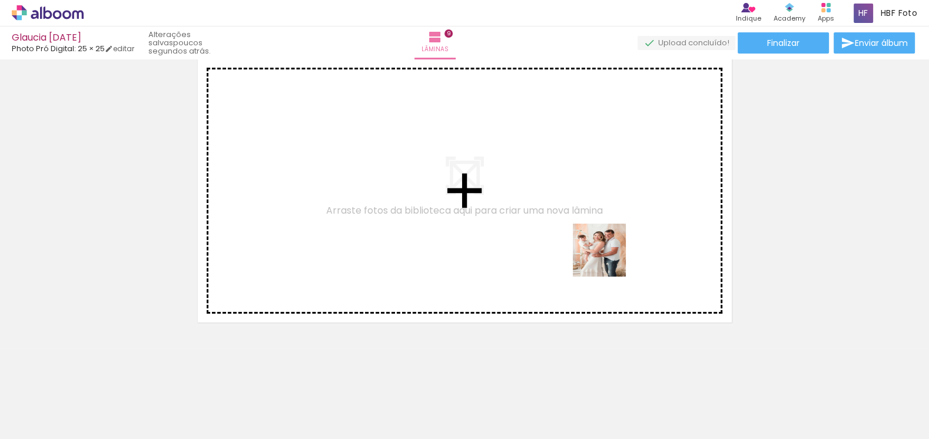
drag, startPoint x: 671, startPoint y: 422, endPoint x: 536, endPoint y: 422, distance: 135.5
click at [608, 258] on quentale-workspace at bounding box center [464, 219] width 929 height 439
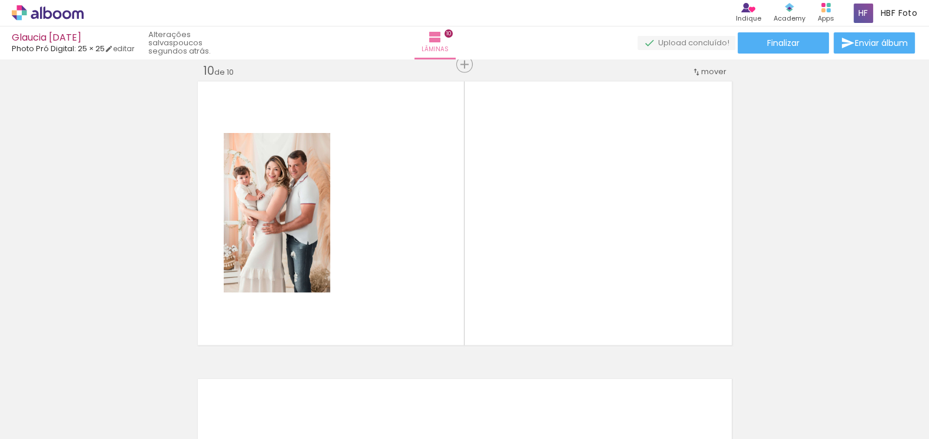
scroll to position [0, 256]
drag, startPoint x: 343, startPoint y: 378, endPoint x: 562, endPoint y: 250, distance: 254.4
click at [562, 250] on quentale-workspace at bounding box center [464, 219] width 929 height 439
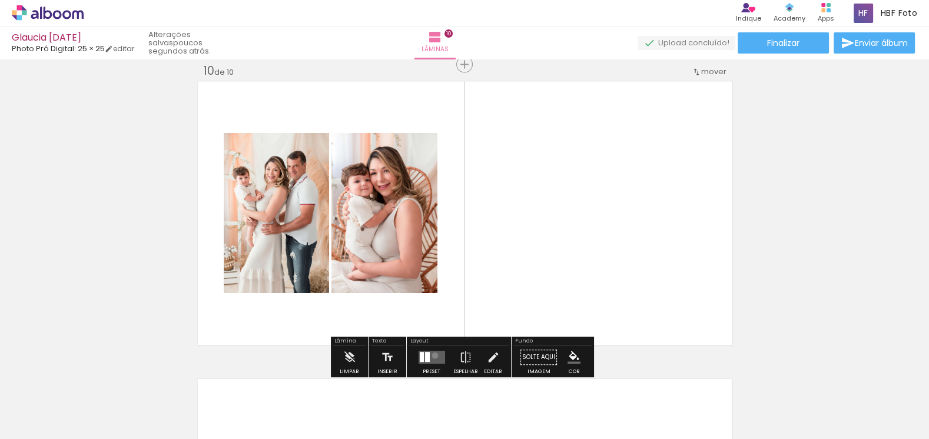
click at [432, 355] on quentale-layouter at bounding box center [431, 357] width 27 height 13
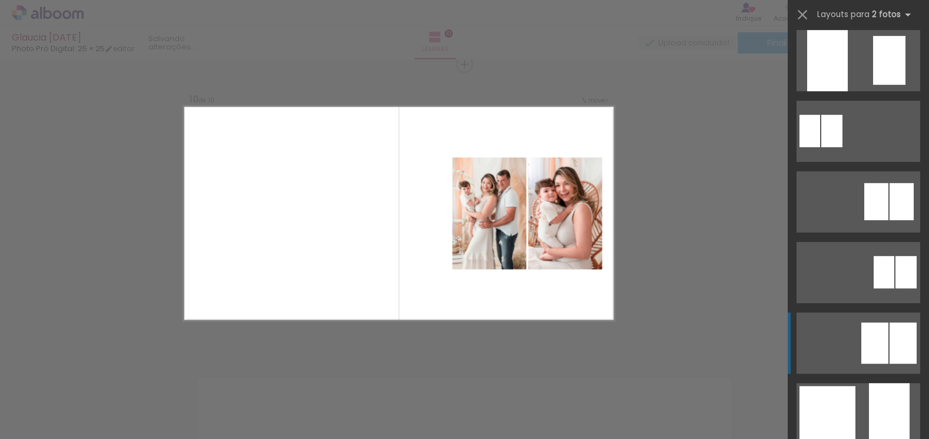
scroll to position [910, 0]
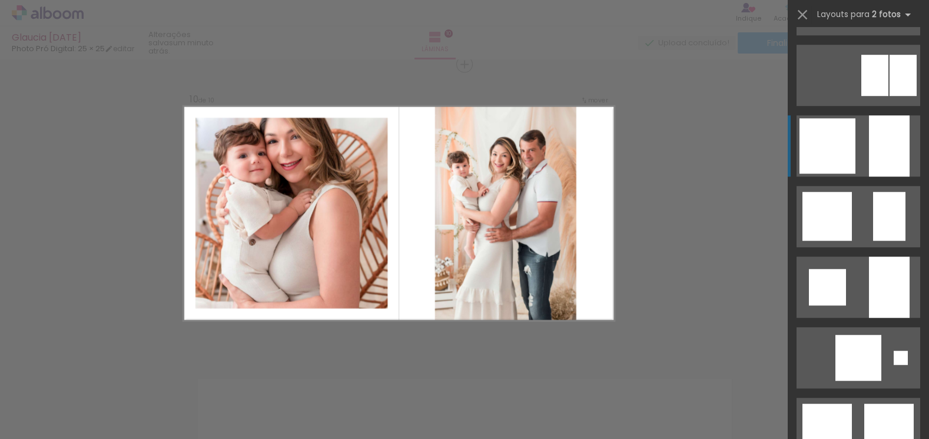
click at [876, 170] on div at bounding box center [889, 145] width 41 height 61
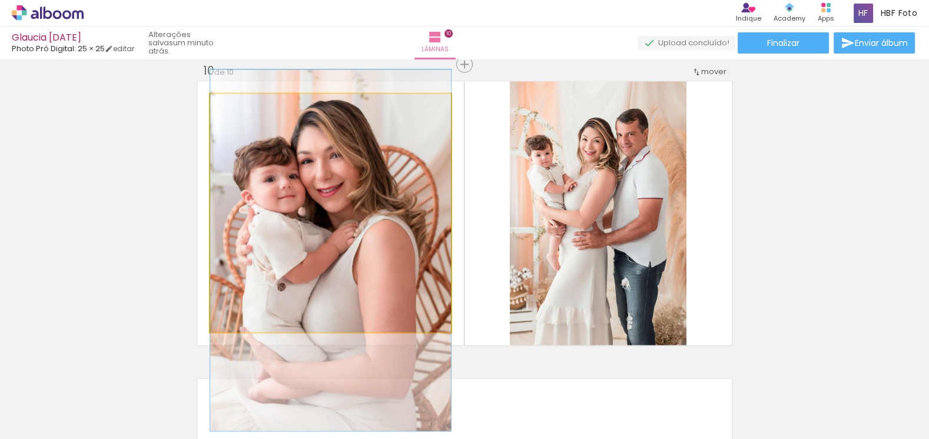
drag, startPoint x: 359, startPoint y: 213, endPoint x: 453, endPoint y: 236, distance: 96.4
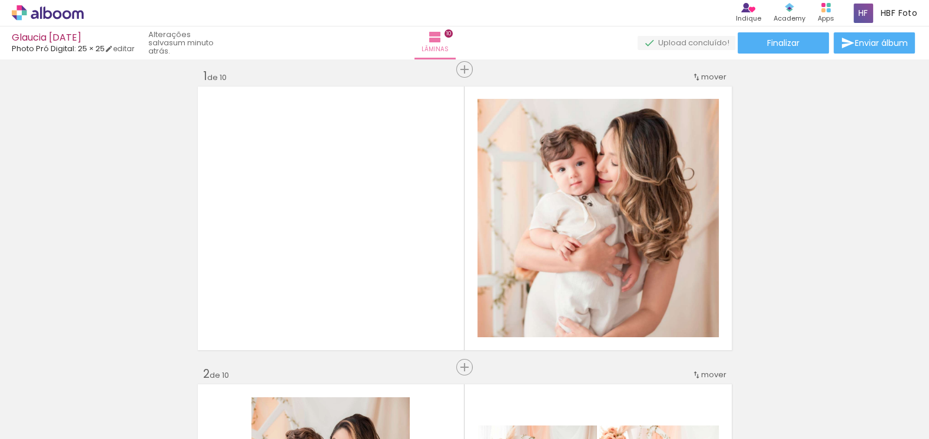
scroll to position [0, 0]
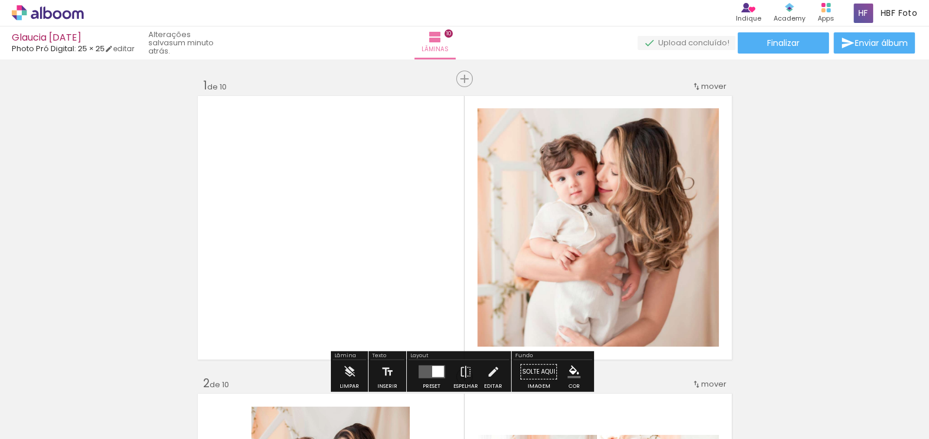
click at [334, 193] on quentale-layouter at bounding box center [465, 228] width 539 height 269
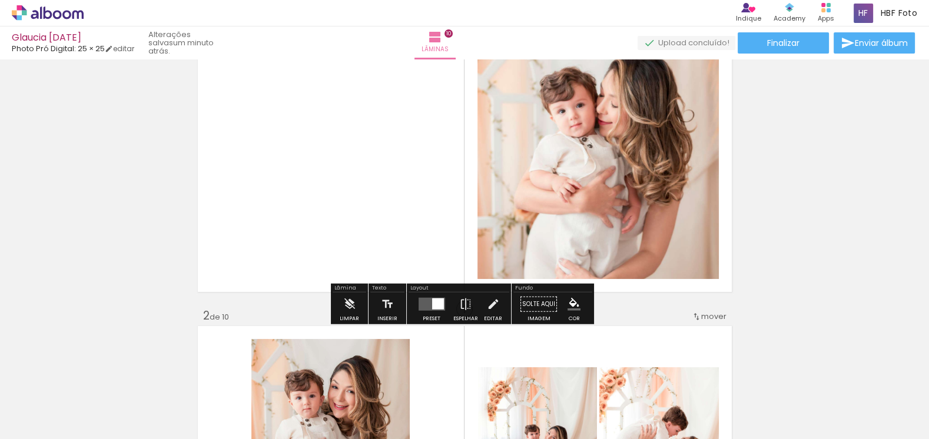
scroll to position [53, 0]
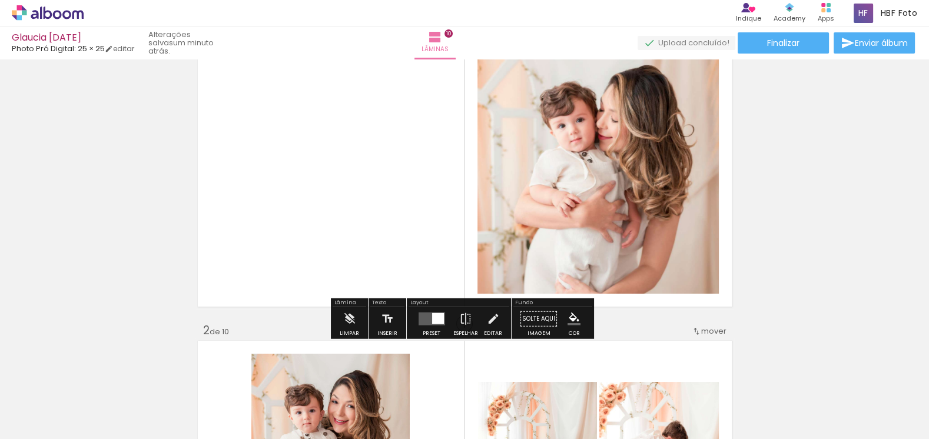
click at [393, 258] on quentale-layouter at bounding box center [465, 175] width 539 height 269
click at [392, 321] on paper-button "Inserir" at bounding box center [388, 322] width 26 height 30
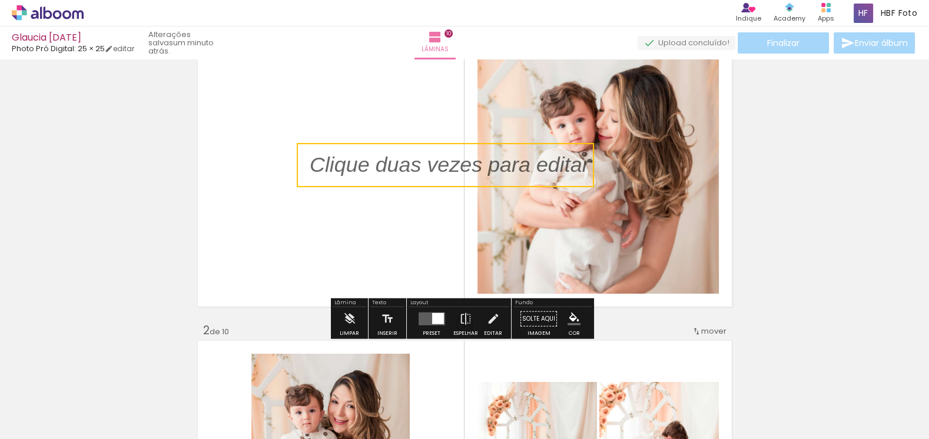
click at [419, 169] on quentale-selection at bounding box center [445, 165] width 297 height 44
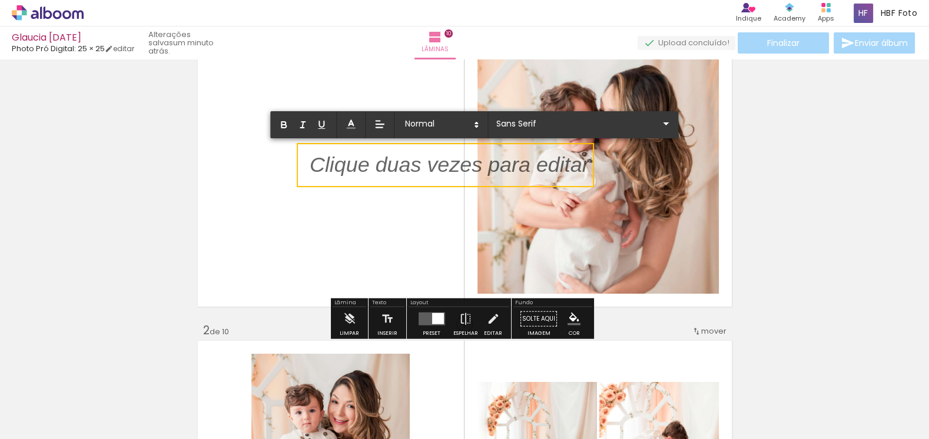
click at [419, 169] on p at bounding box center [450, 172] width 280 height 30
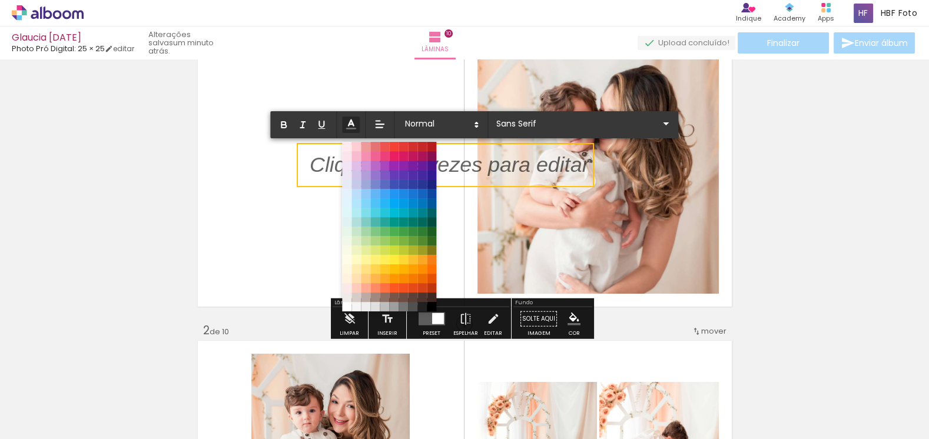
click at [349, 130] on icon at bounding box center [351, 124] width 13 height 13
click at [511, 121] on input "Sans Serif" at bounding box center [576, 124] width 165 height 12
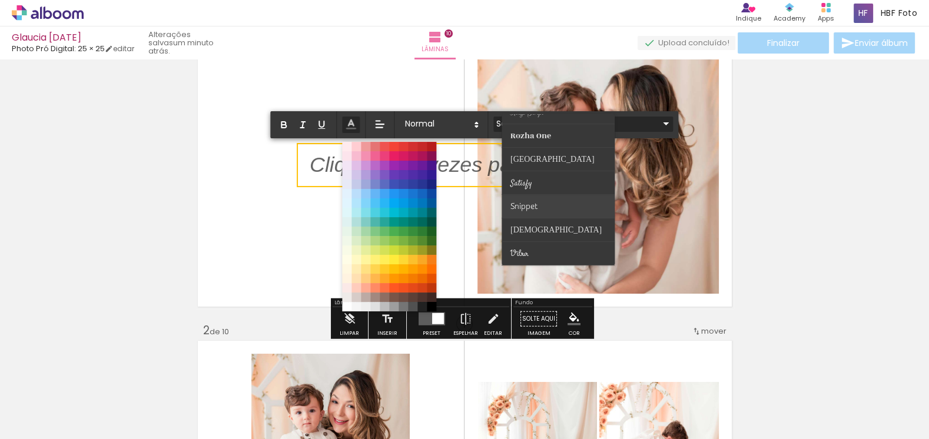
scroll to position [107, 0]
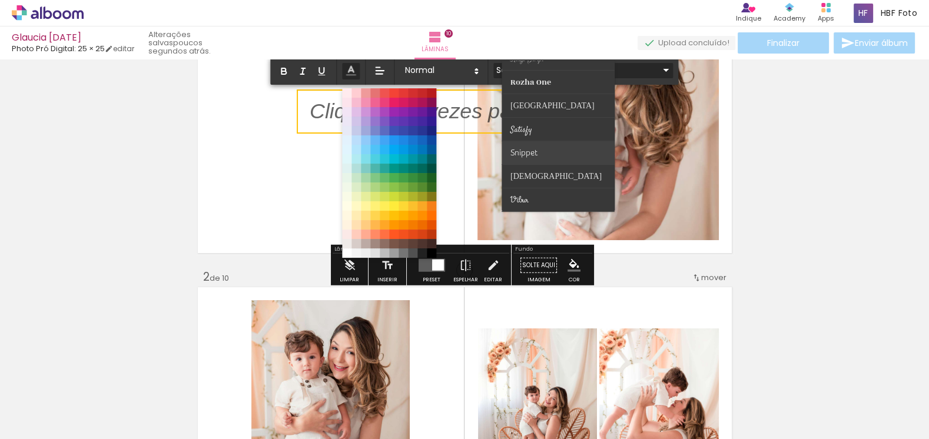
click at [545, 150] on paper-item at bounding box center [558, 153] width 113 height 24
type input "Snippet"
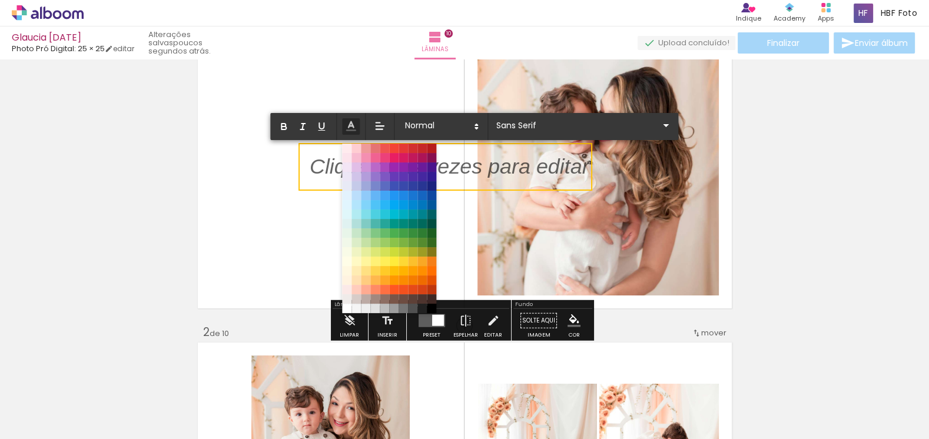
scroll to position [0, 0]
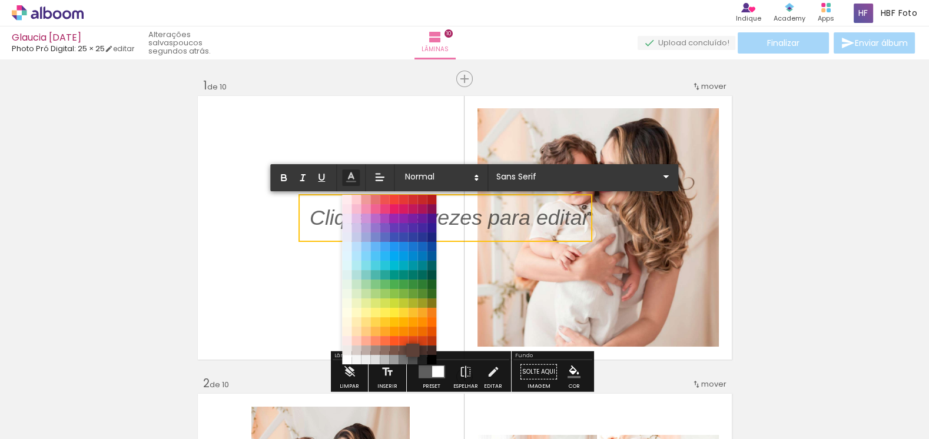
click at [411, 349] on span at bounding box center [412, 350] width 13 height 13
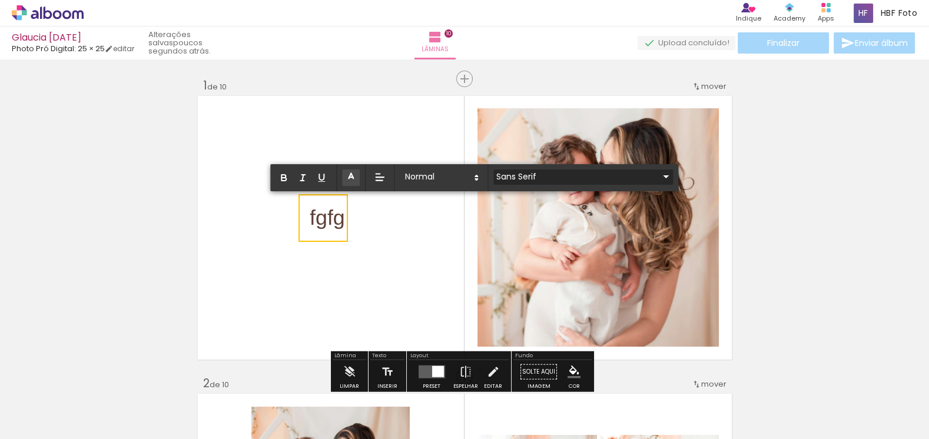
click at [540, 175] on input "Sans Serif" at bounding box center [576, 177] width 165 height 12
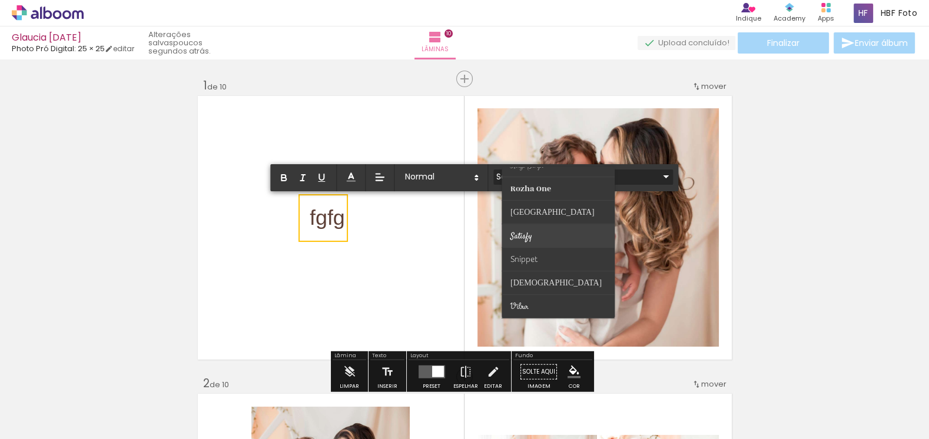
click at [539, 234] on paper-item at bounding box center [558, 236] width 113 height 24
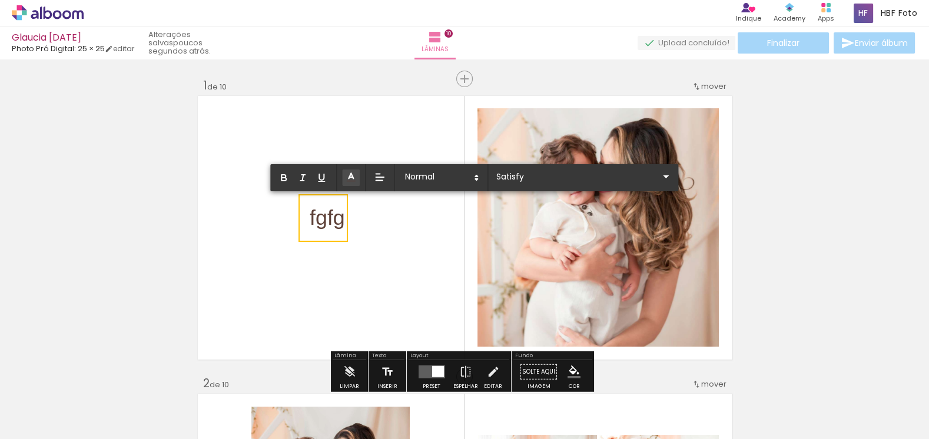
click at [335, 224] on span "fgfg" at bounding box center [327, 218] width 35 height 24
type input "Satisfy"
